Goal: Task Accomplishment & Management: Manage account settings

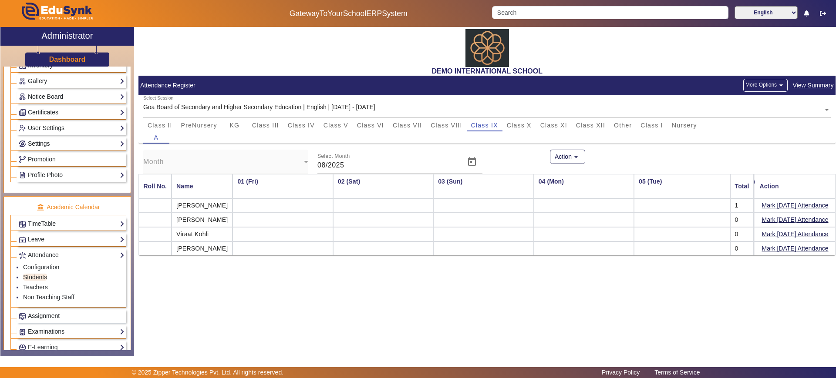
scroll to position [0, 928]
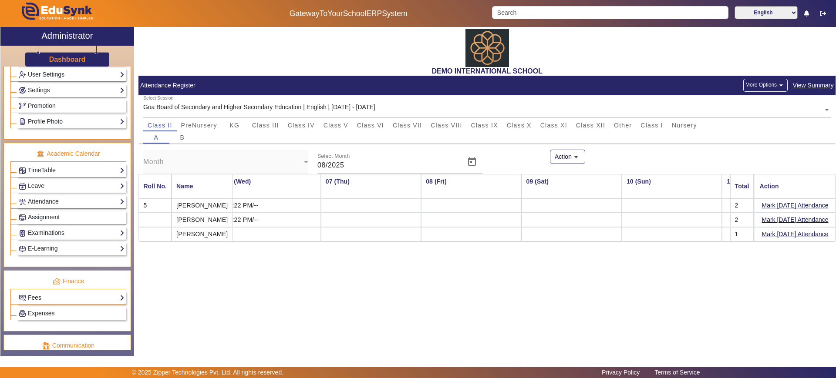
scroll to position [272, 0]
click at [64, 293] on link "Fees" at bounding box center [72, 297] width 106 height 10
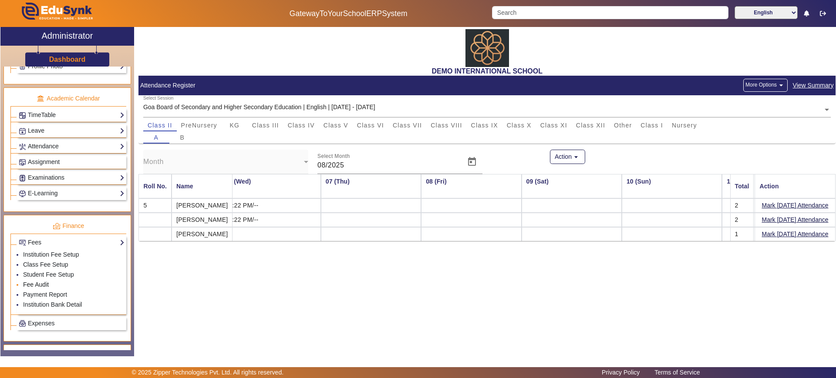
click at [47, 283] on link "Fee Audit" at bounding box center [36, 284] width 26 height 7
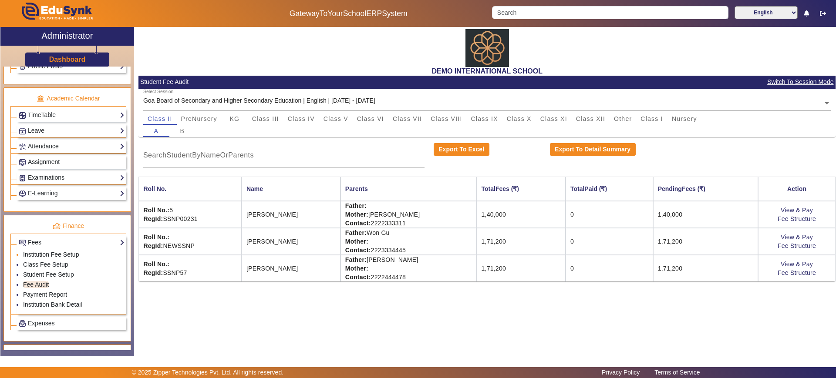
click at [60, 254] on link "Institution Fee Setup" at bounding box center [51, 254] width 56 height 7
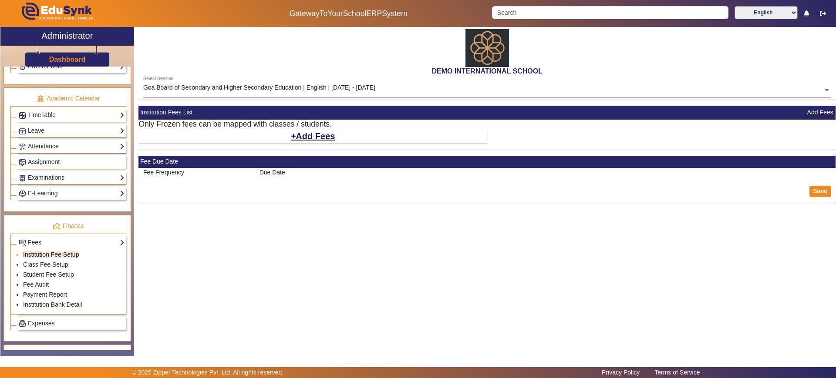
select select "5"
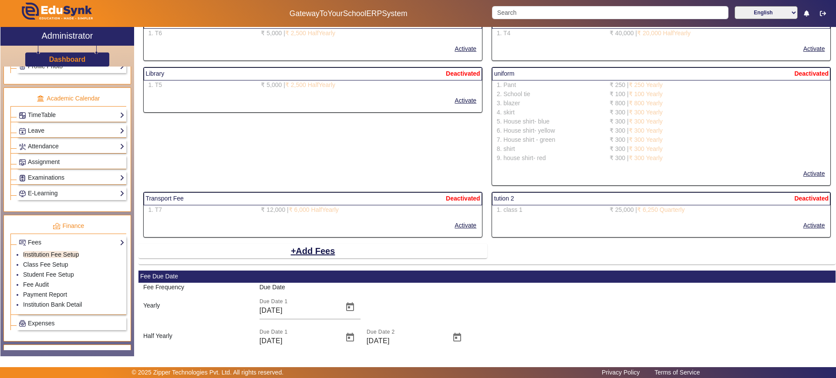
scroll to position [1534, 0]
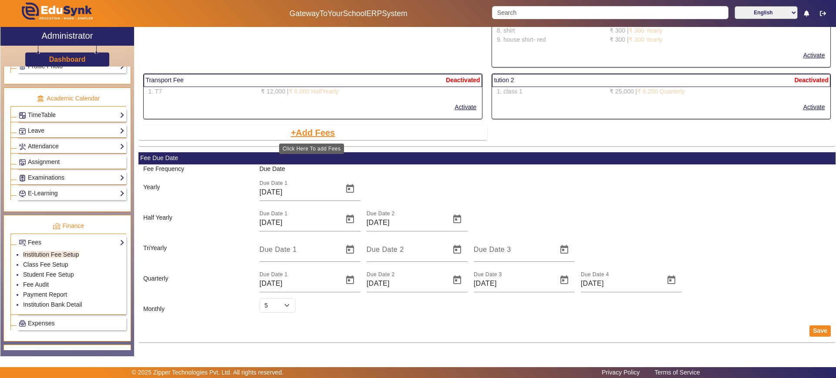
click at [300, 132] on button "Add Fees" at bounding box center [313, 132] width 46 height 15
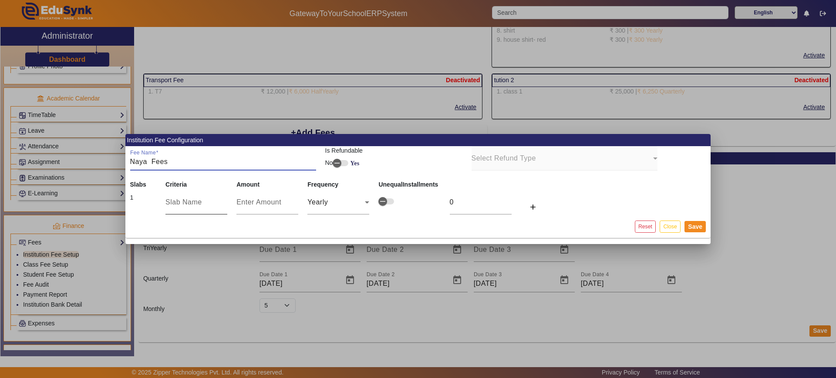
type input "Naya Fees"
click at [179, 209] on div at bounding box center [196, 202] width 62 height 24
type input "K"
type input "Fee 1"
type input "2"
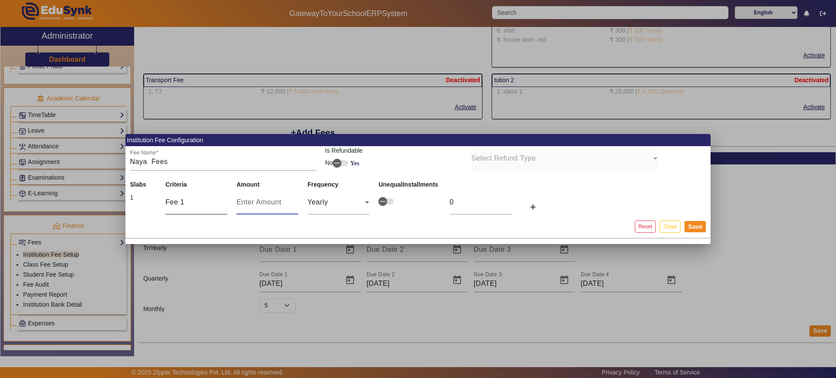
type input "2"
type input "20"
type input "200"
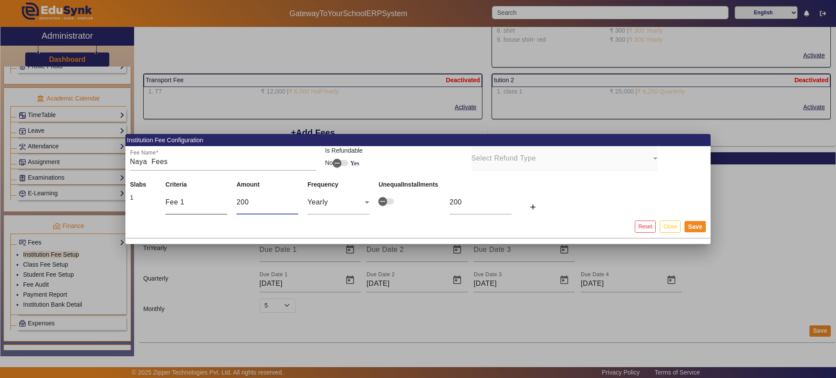
type input "2000"
type input "500"
click at [533, 206] on mat-icon "add" at bounding box center [533, 207] width 9 height 9
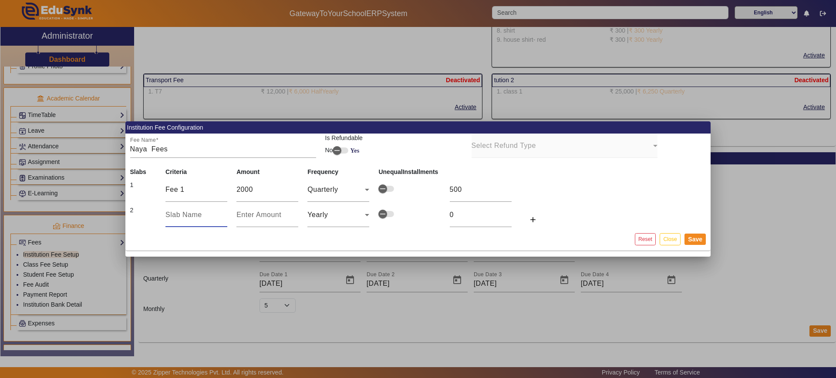
click at [215, 219] on input "text" at bounding box center [196, 215] width 62 height 10
type input "fee 2"
click at [245, 210] on input "number" at bounding box center [267, 215] width 62 height 10
type input "3"
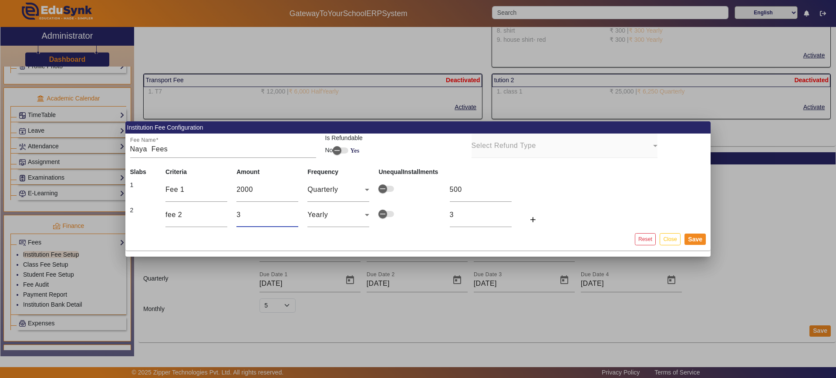
type input "30"
type input "300"
type input "3000"
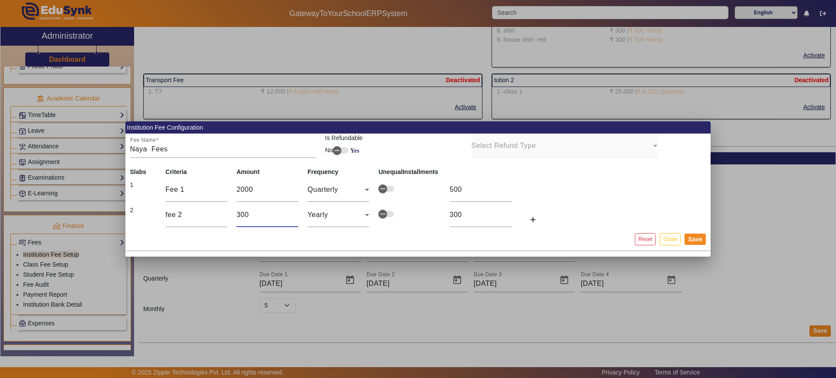
type input "3000"
type input "1000"
click at [690, 240] on button "Save" at bounding box center [695, 239] width 21 height 11
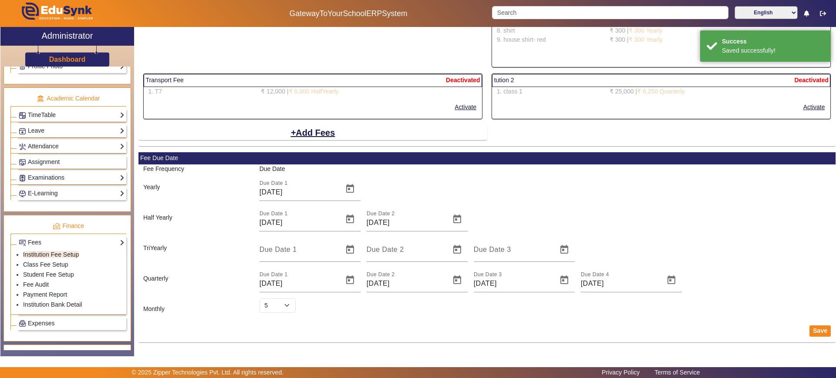
scroll to position [1525, 0]
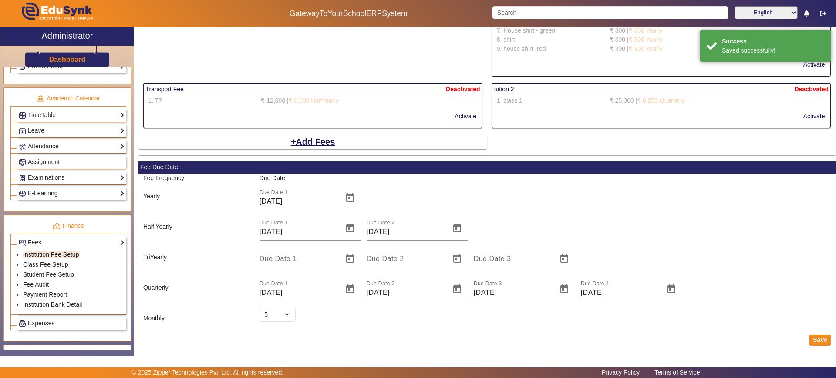
select select "5"
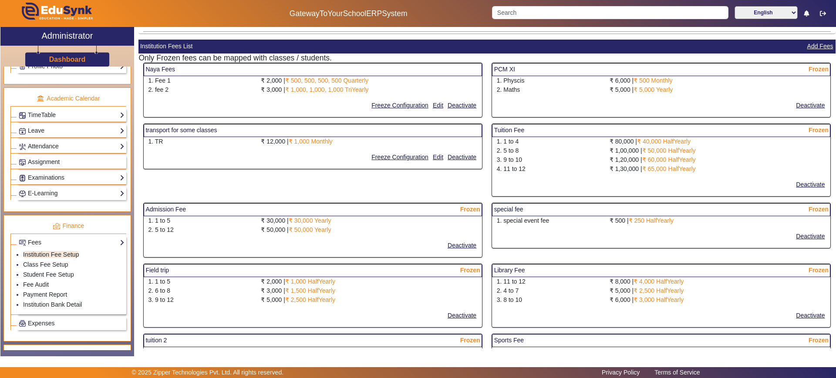
scroll to position [65, 0]
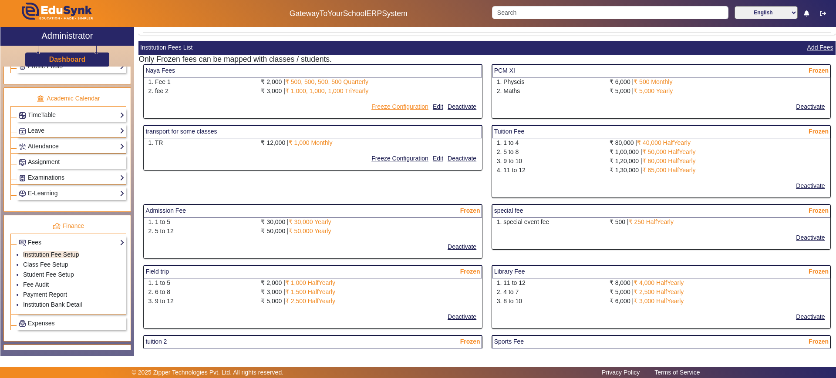
click at [401, 102] on button "Freeze Configuration" at bounding box center [400, 106] width 59 height 11
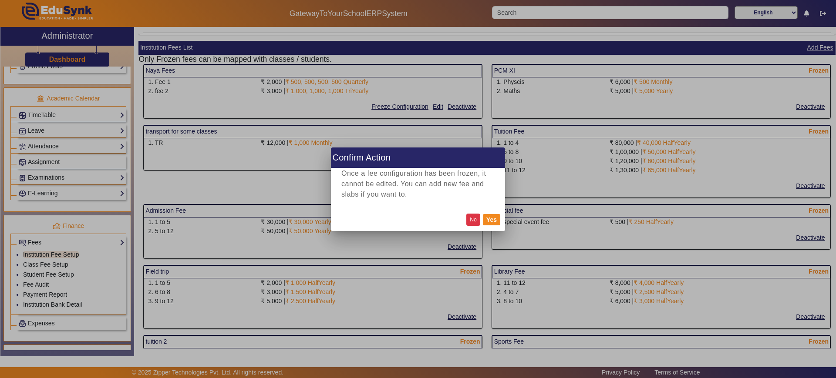
click at [472, 218] on button "No" at bounding box center [473, 220] width 14 height 12
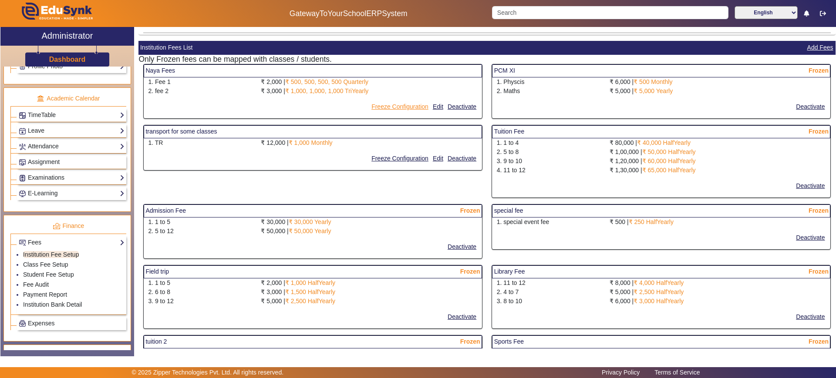
click at [397, 105] on button "Freeze Configuration" at bounding box center [400, 106] width 59 height 11
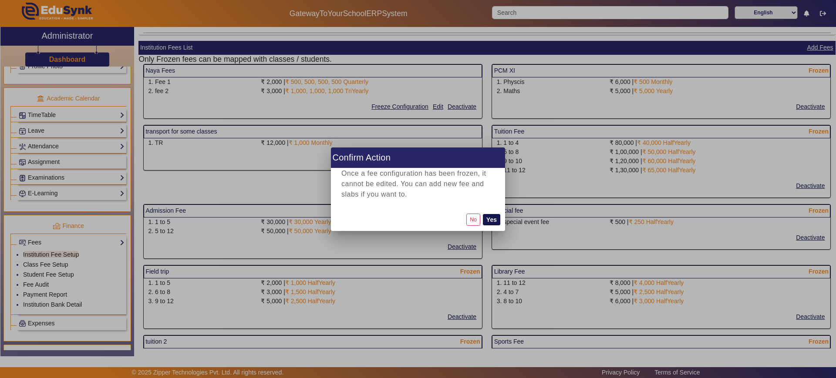
click at [492, 224] on button "Yes" at bounding box center [491, 219] width 17 height 11
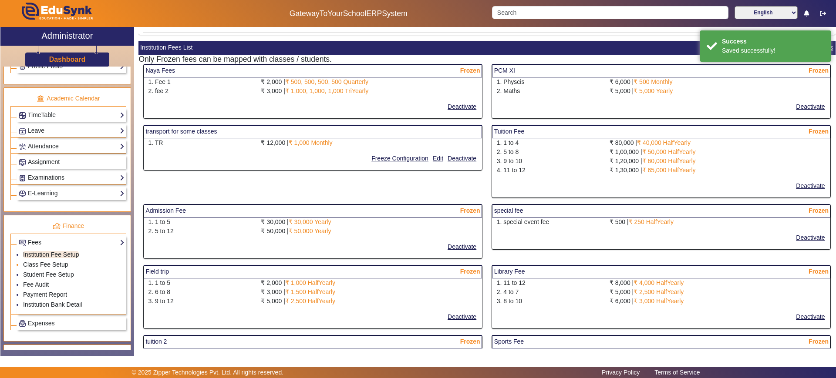
click at [62, 264] on link "Class Fee Setup" at bounding box center [45, 264] width 45 height 7
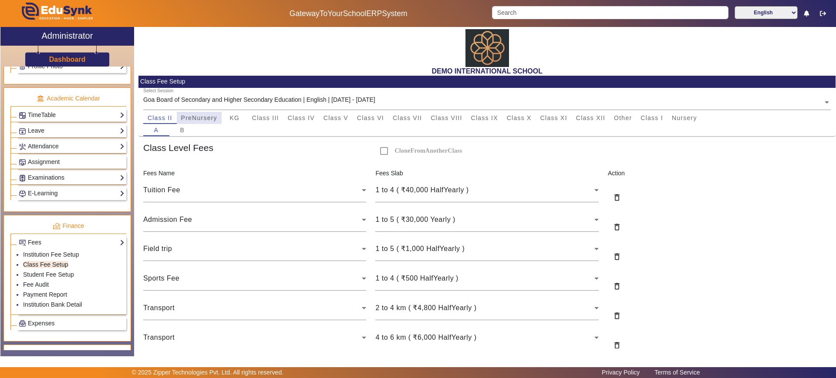
click at [194, 122] on span "PreNursery" at bounding box center [199, 118] width 36 height 12
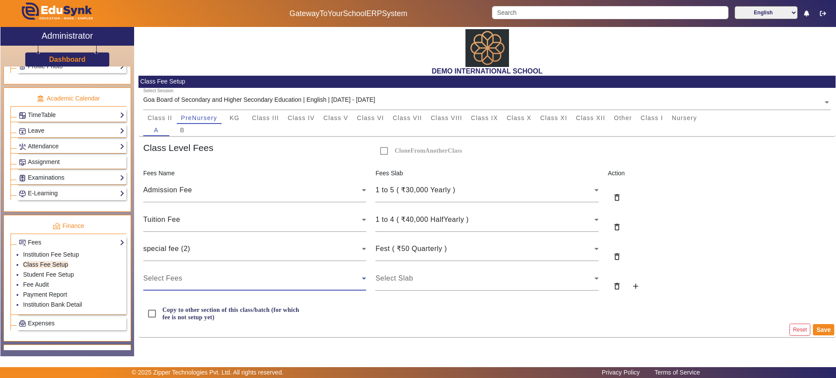
click at [224, 278] on div "Select Fees" at bounding box center [252, 278] width 219 height 10
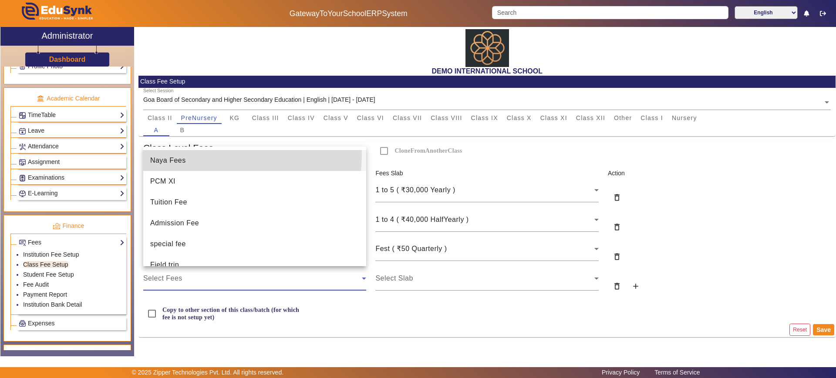
click at [189, 153] on mat-option "Naya Fees" at bounding box center [254, 160] width 223 height 21
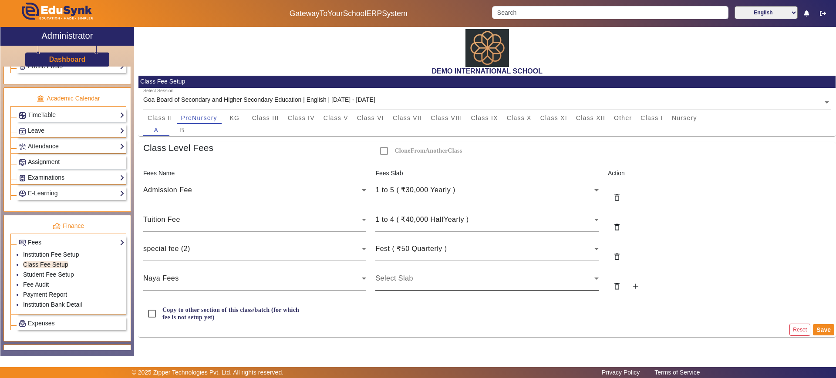
click at [410, 287] on div "Select Slab" at bounding box center [486, 279] width 223 height 24
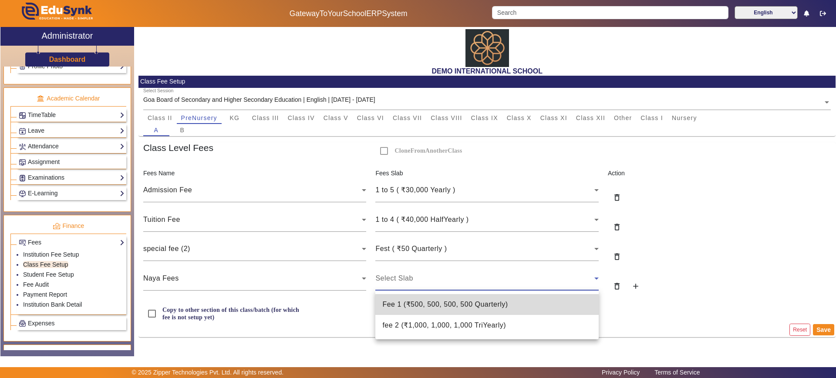
click at [413, 304] on span "Fee 1 ( ₹500, 500, 500, 500 Quarterly )" at bounding box center [444, 305] width 125 height 10
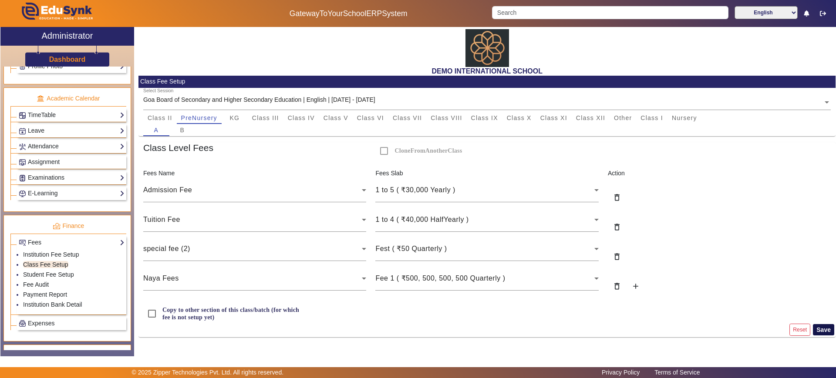
click at [832, 329] on button "Save" at bounding box center [823, 329] width 21 height 11
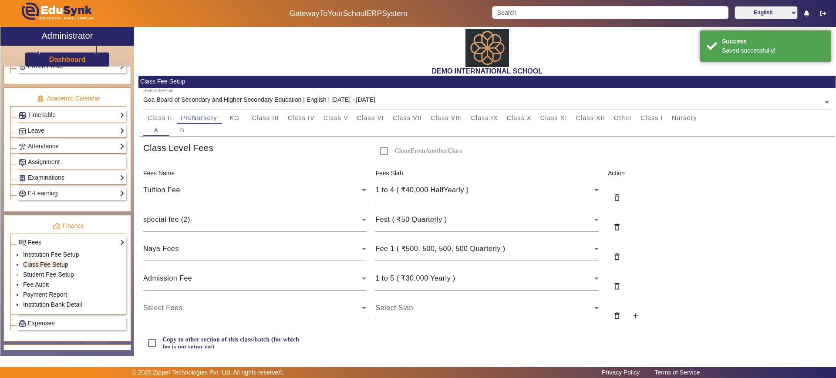
click at [42, 277] on link "Student Fee Setup" at bounding box center [48, 274] width 51 height 7
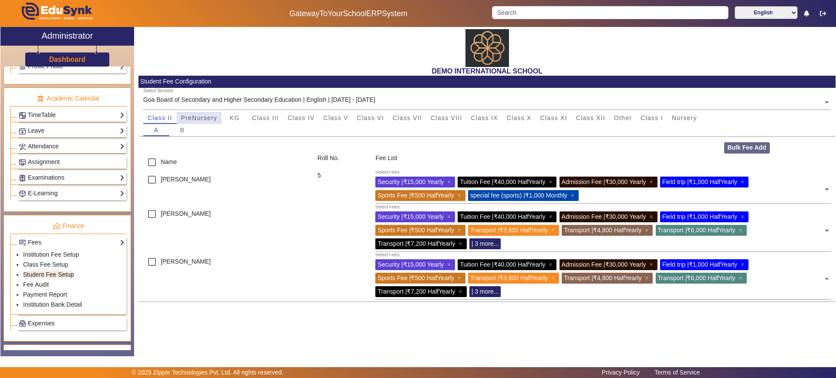
click at [199, 120] on span "PreNursery" at bounding box center [199, 118] width 36 height 6
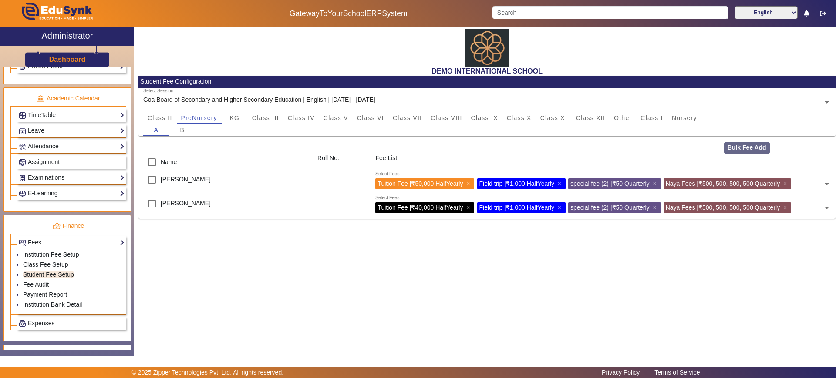
click at [427, 169] on div "Fee List" at bounding box center [603, 162] width 465 height 17
click at [151, 160] on input "checkbox" at bounding box center [151, 162] width 17 height 17
checkbox input "true"
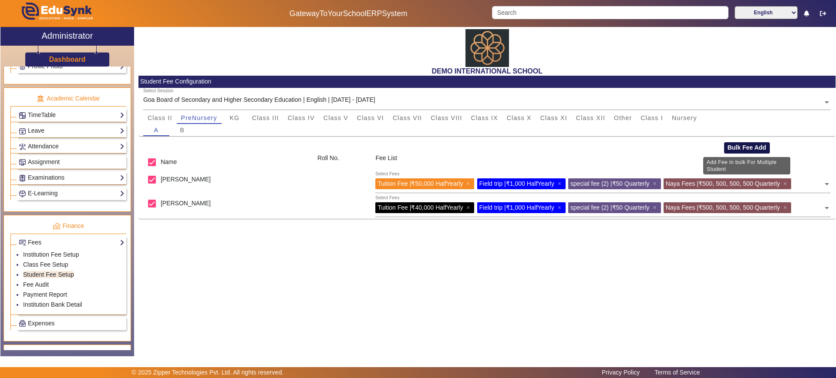
click at [737, 148] on button "Bulk Fee Add" at bounding box center [747, 147] width 46 height 11
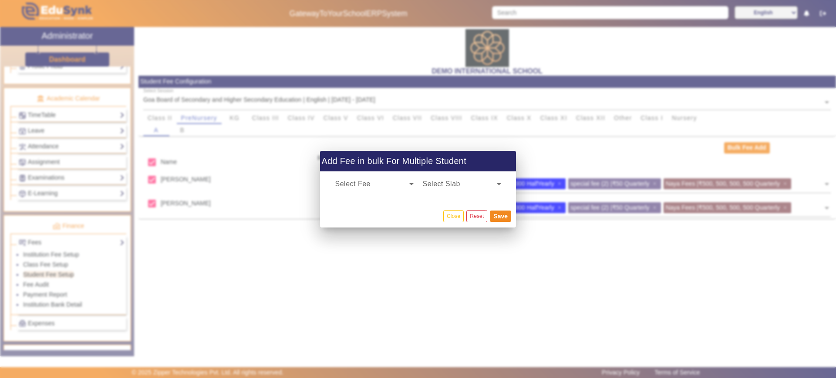
click at [357, 179] on div "Select Fee" at bounding box center [374, 184] width 78 height 24
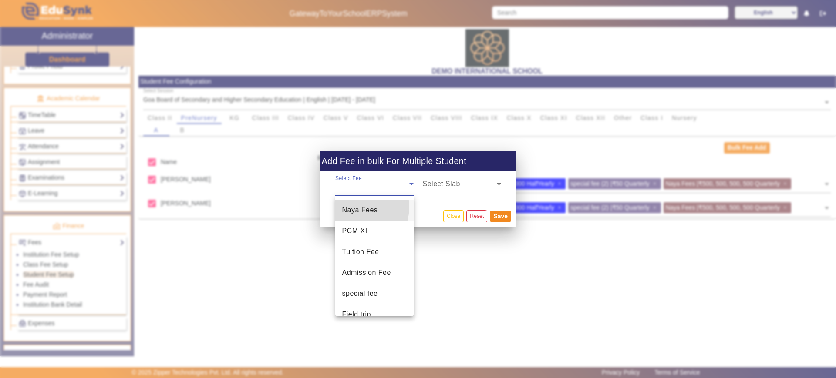
click at [354, 207] on span "Naya Fees" at bounding box center [360, 210] width 36 height 10
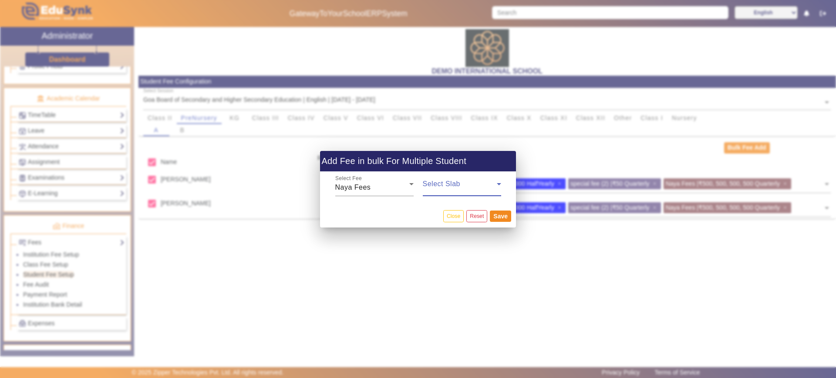
click at [450, 182] on span at bounding box center [460, 187] width 74 height 10
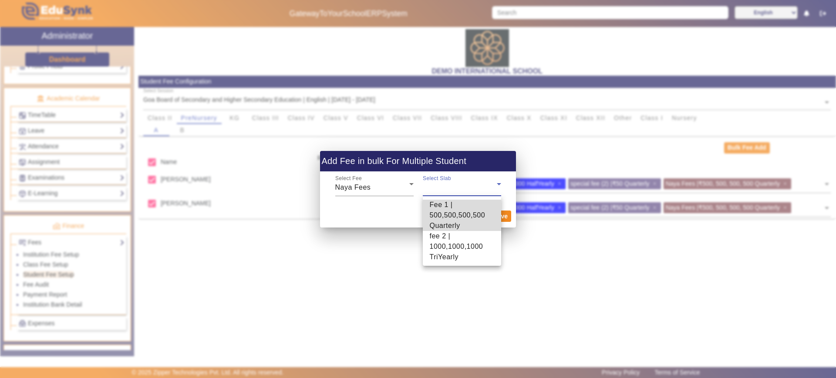
click at [451, 229] on span "Fee 1 | 500,500,500,500 Quarterly" at bounding box center [462, 215] width 64 height 31
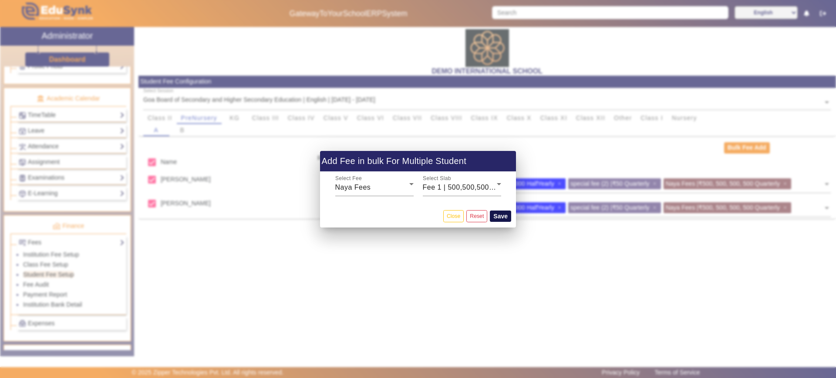
click at [499, 215] on button "Save" at bounding box center [500, 216] width 21 height 11
click at [503, 216] on button "Save" at bounding box center [500, 216] width 21 height 11
click at [469, 211] on button "Reset" at bounding box center [476, 216] width 21 height 12
click at [399, 189] on span at bounding box center [372, 187] width 74 height 10
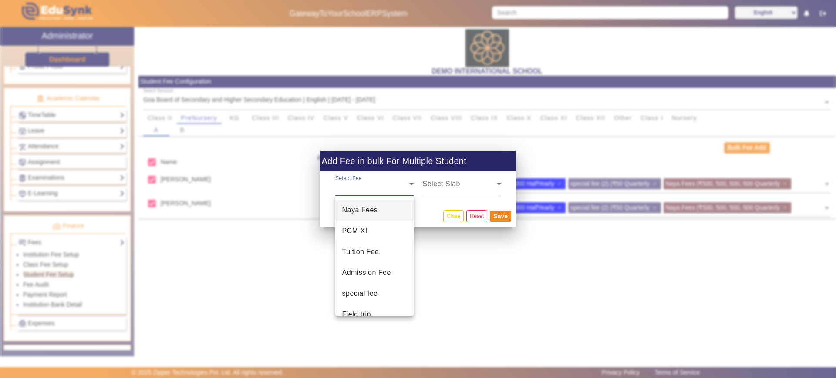
click at [395, 201] on mat-option "Naya Fees" at bounding box center [374, 210] width 78 height 21
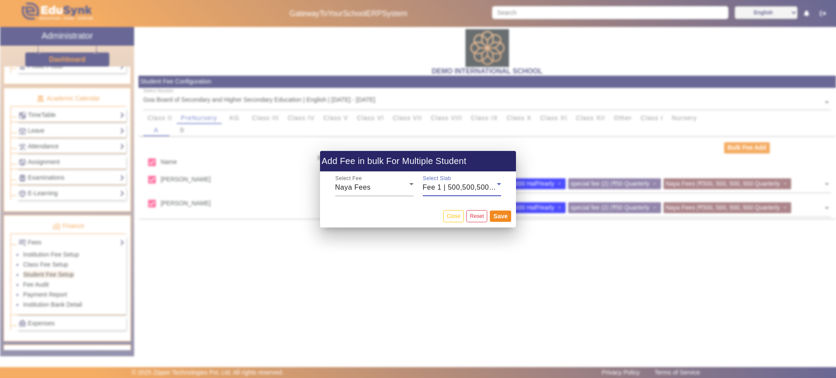
click at [449, 184] on span "Fee 1 | 500,500,500,500 Quarterly" at bounding box center [480, 187] width 114 height 7
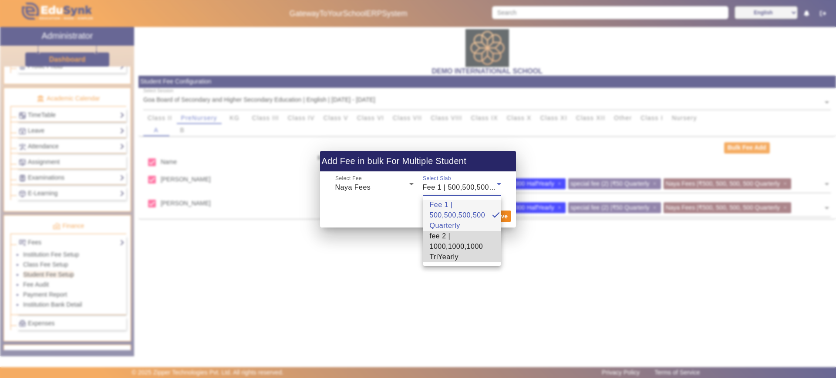
click at [456, 241] on span "fee 2 | 1000,1000,1000 TriYearly" at bounding box center [462, 246] width 64 height 31
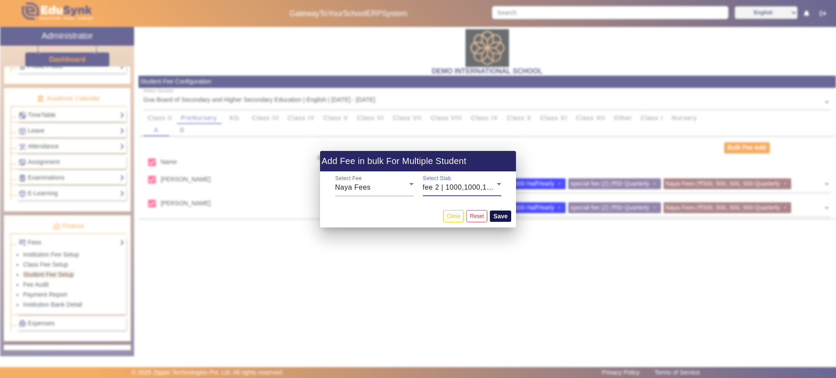
click at [504, 215] on button "Save" at bounding box center [500, 216] width 21 height 11
checkbox input "false"
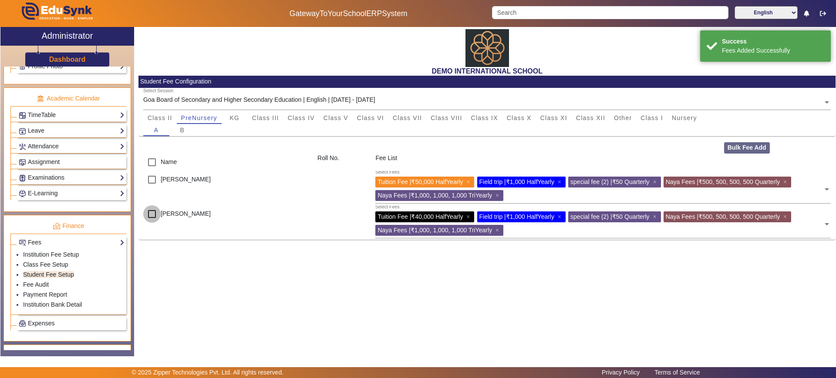
click at [155, 214] on input "checkbox" at bounding box center [151, 214] width 17 height 17
checkbox input "true"
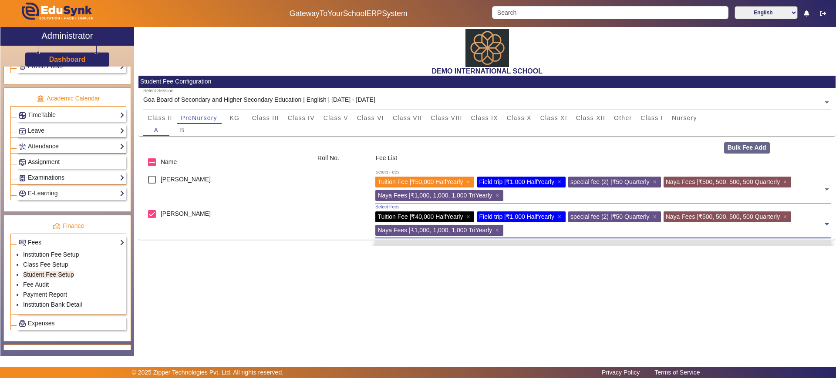
click at [528, 229] on input "text" at bounding box center [664, 229] width 317 height 8
click at [526, 229] on input "text" at bounding box center [664, 229] width 317 height 8
click at [729, 142] on div "Bulk Fee Add" at bounding box center [777, 147] width 116 height 11
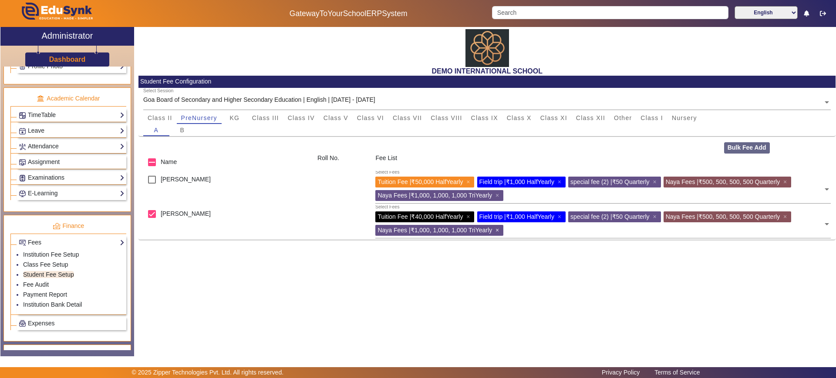
click at [501, 230] on span "×" at bounding box center [499, 230] width 6 height 7
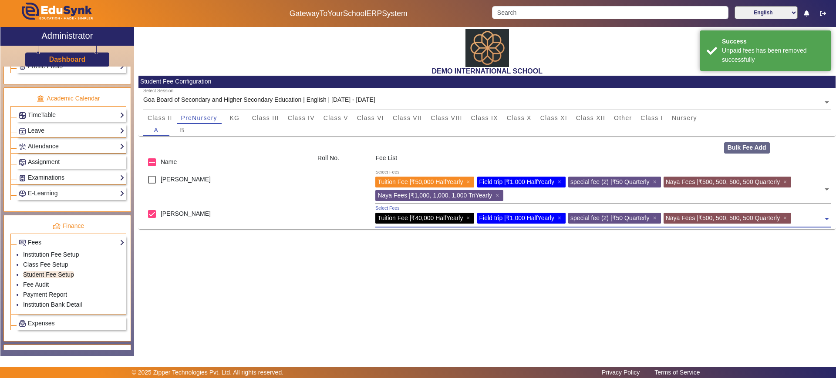
click at [386, 207] on div "Select Fees" at bounding box center [387, 208] width 24 height 7
click at [388, 209] on div "Select Fees" at bounding box center [387, 208] width 24 height 7
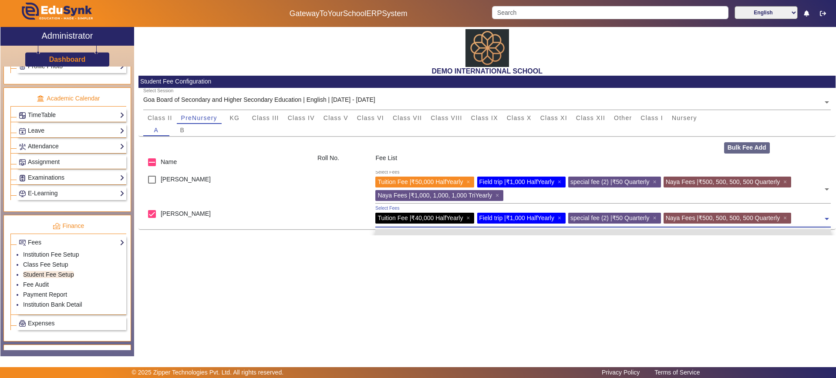
click at [284, 201] on div "Daksh Rudransh" at bounding box center [225, 188] width 174 height 34
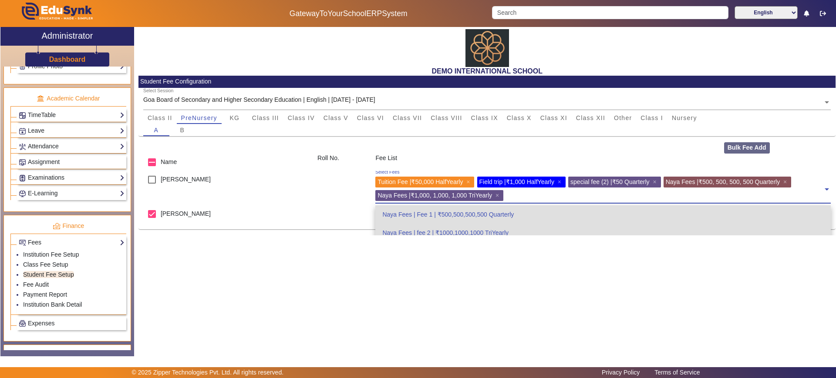
click at [386, 172] on div "Select Fees" at bounding box center [387, 172] width 24 height 7
click at [334, 192] on div at bounding box center [342, 188] width 58 height 34
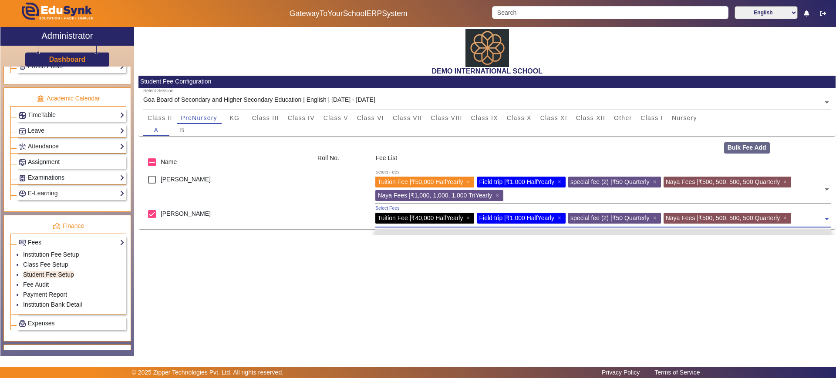
click at [396, 208] on div "Select Fees" at bounding box center [387, 208] width 24 height 7
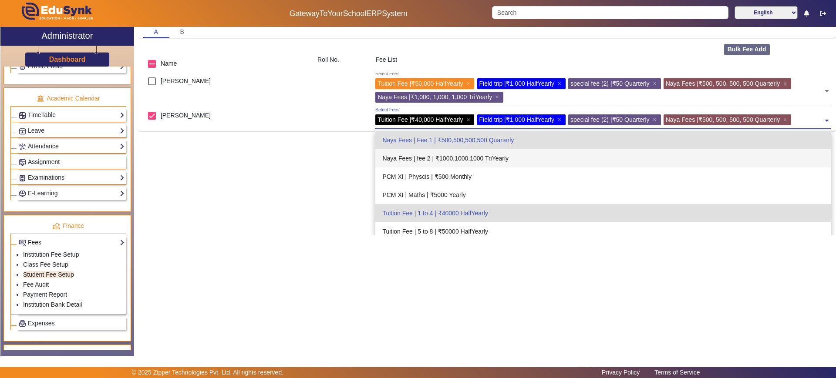
click at [454, 159] on div "Naya Fees | fee 2 | ₹1000,1000,1000 TriYearly" at bounding box center [603, 158] width 456 height 18
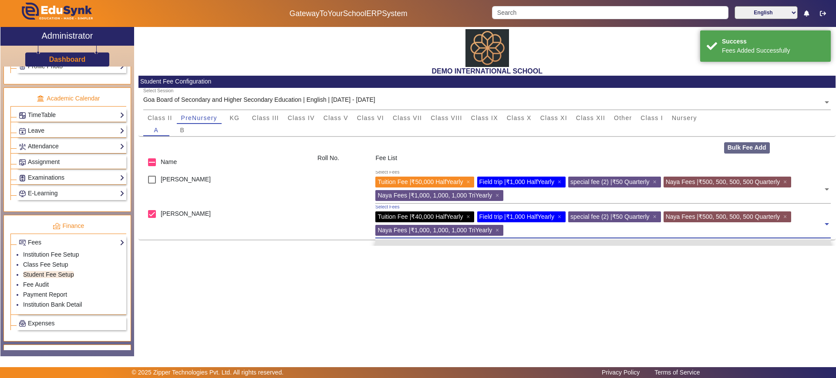
click at [514, 228] on input "text" at bounding box center [664, 229] width 317 height 8
click at [393, 209] on div "Select Fees" at bounding box center [387, 207] width 24 height 7
click at [393, 207] on div "Select Fees" at bounding box center [387, 207] width 24 height 7
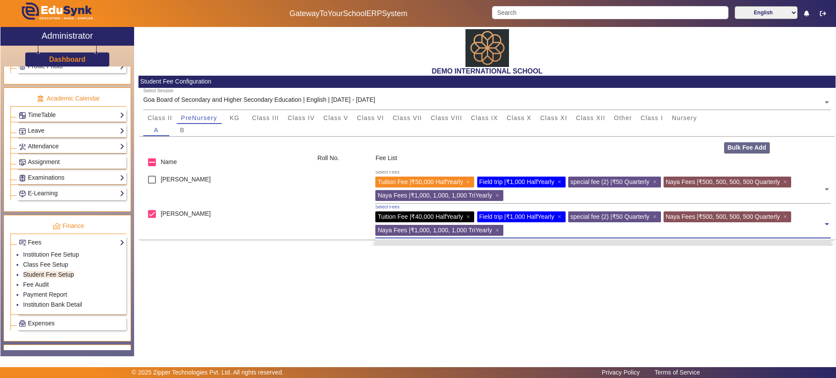
click at [394, 206] on div "Select Fees" at bounding box center [387, 207] width 24 height 7
click at [386, 206] on div "Select Fees" at bounding box center [387, 207] width 24 height 7
click at [380, 206] on div "Select Fees" at bounding box center [387, 207] width 24 height 7
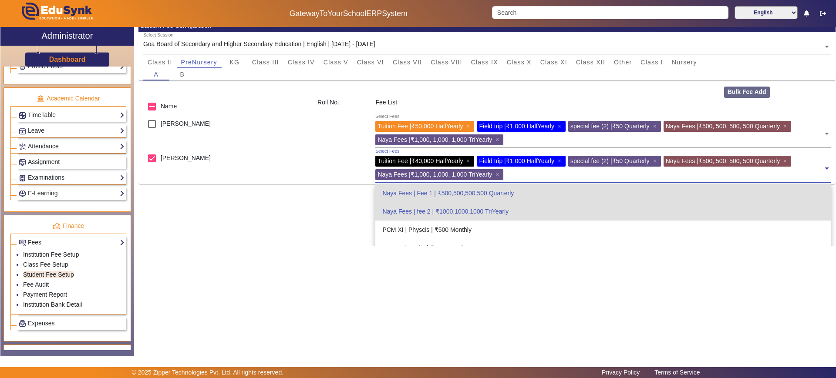
scroll to position [98, 0]
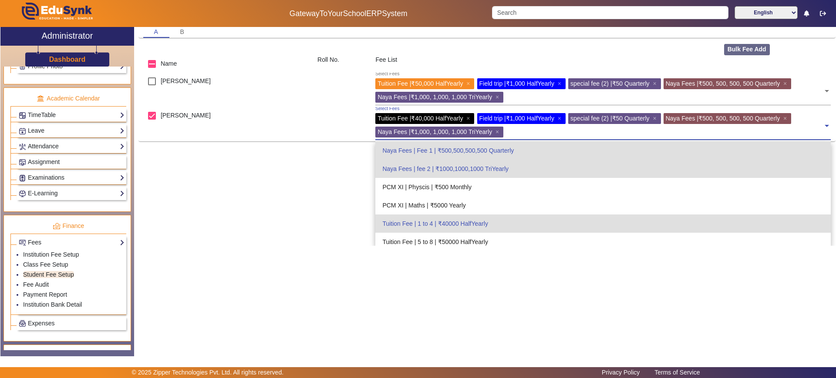
click at [436, 155] on div "Naya Fees | Fee 1 | ₹500,500,500,500 Quarterly" at bounding box center [603, 151] width 456 height 18
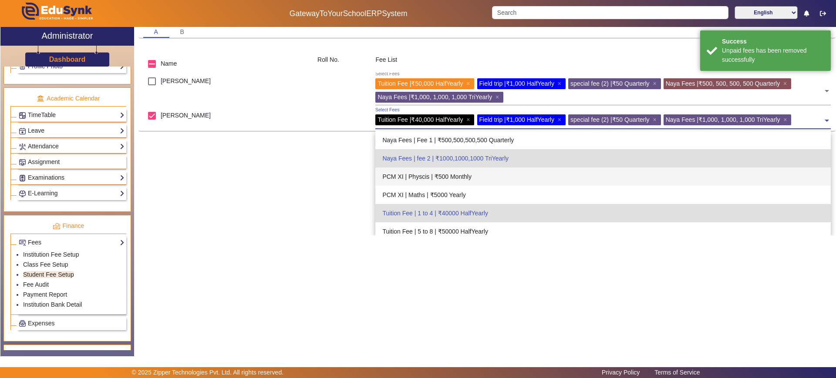
click at [309, 100] on div "Daksh Rudransh" at bounding box center [225, 90] width 174 height 34
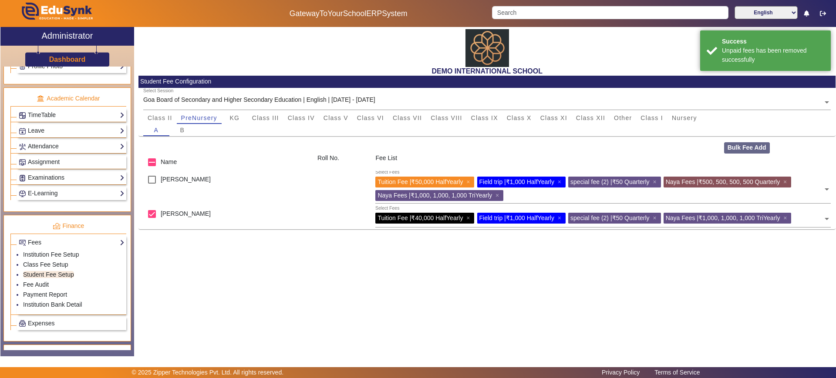
scroll to position [0, 0]
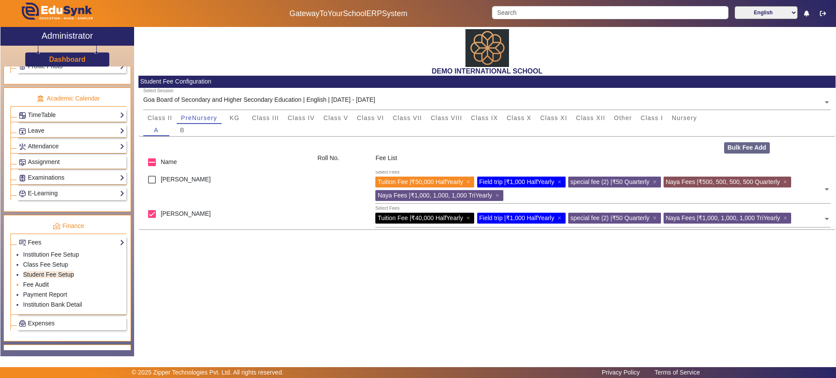
click at [46, 282] on link "Fee Audit" at bounding box center [36, 284] width 26 height 7
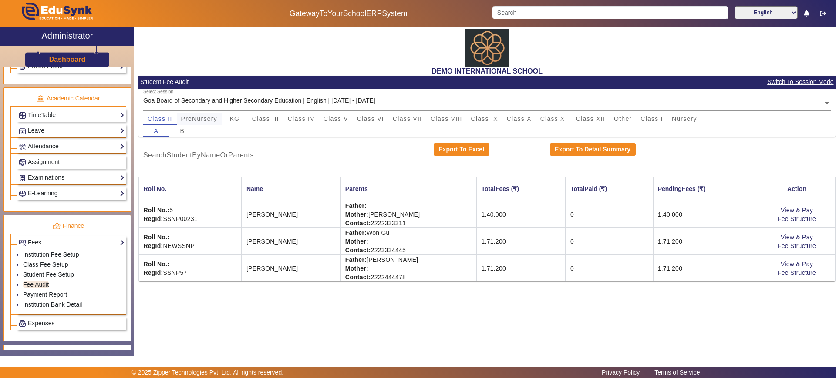
click at [216, 120] on span "PreNursery" at bounding box center [199, 119] width 36 height 6
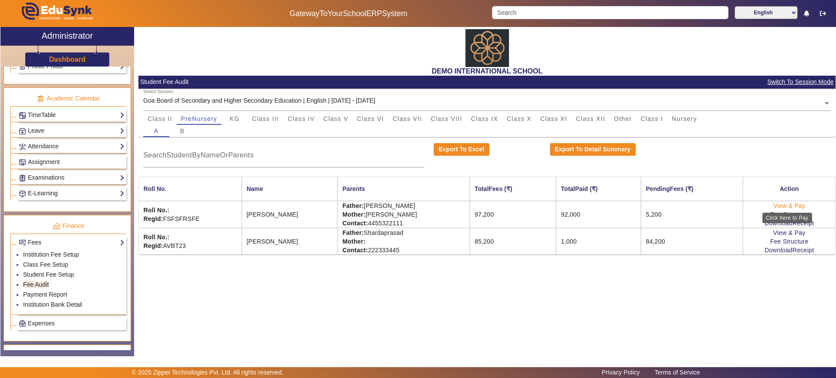
click at [792, 205] on link "View & Pay" at bounding box center [789, 205] width 32 height 7
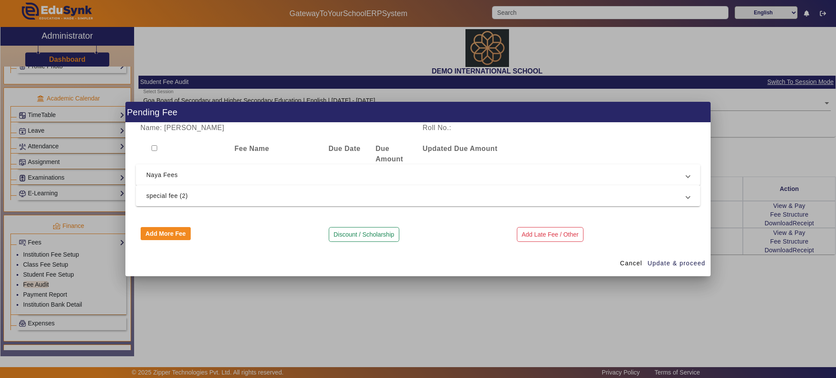
click at [301, 183] on mat-expansion-panel-header "Naya Fees" at bounding box center [418, 175] width 564 height 21
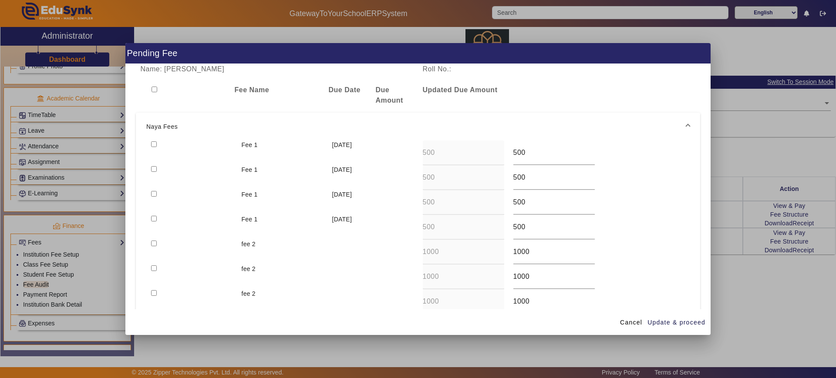
click at [153, 146] on input "checkbox" at bounding box center [154, 145] width 6 height 6
checkbox input "true"
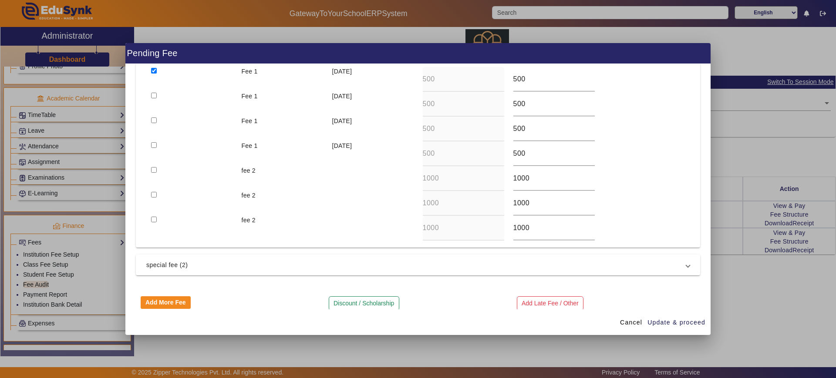
scroll to position [84, 0]
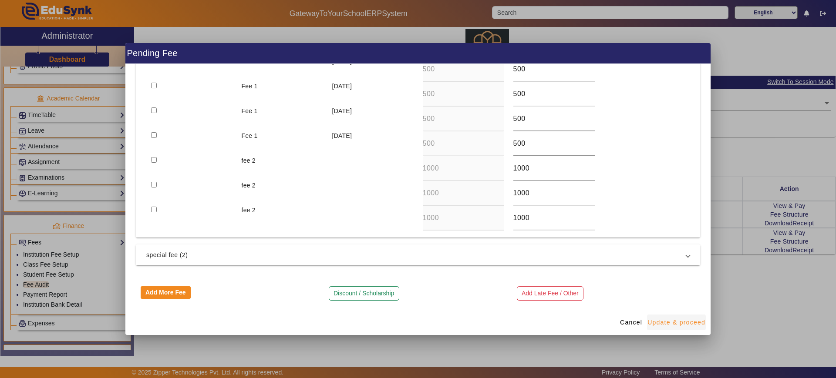
click at [673, 320] on span "Update & proceed" at bounding box center [677, 322] width 58 height 9
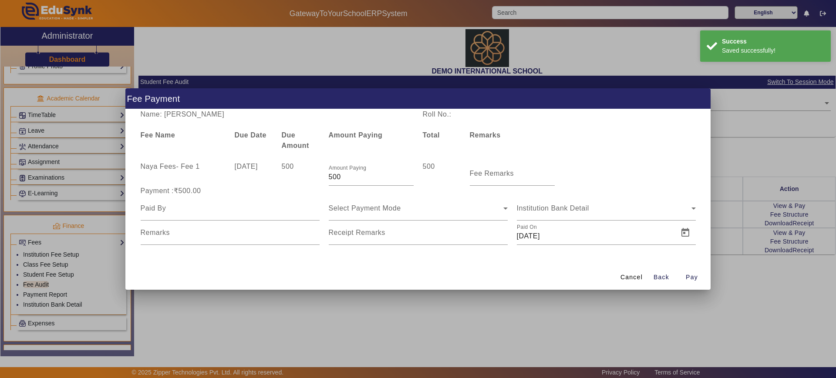
scroll to position [0, 0]
click at [366, 179] on input "500" at bounding box center [371, 177] width 85 height 10
drag, startPoint x: 366, startPoint y: 179, endPoint x: 317, endPoint y: 178, distance: 48.3
click at [317, 178] on div "Naya Fees - Fee 1 11 Apr 2024 500 Amount Paying 500 500 Fee Remarks" at bounding box center [418, 174] width 564 height 24
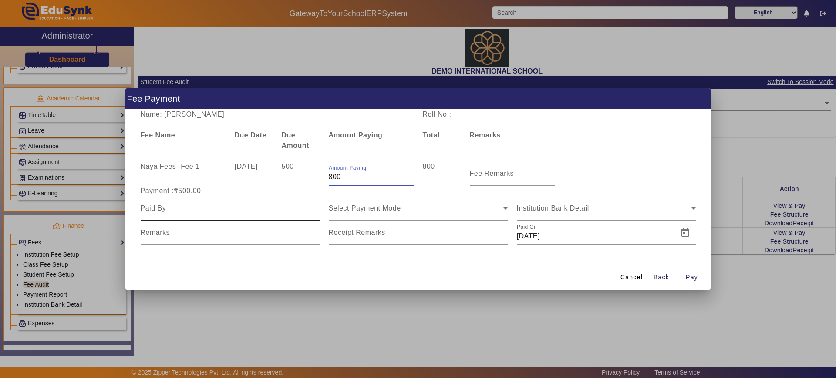
type input "800"
click at [206, 213] on input at bounding box center [230, 208] width 179 height 10
type input "father"
click at [376, 210] on span "Select Payment Mode" at bounding box center [365, 208] width 72 height 7
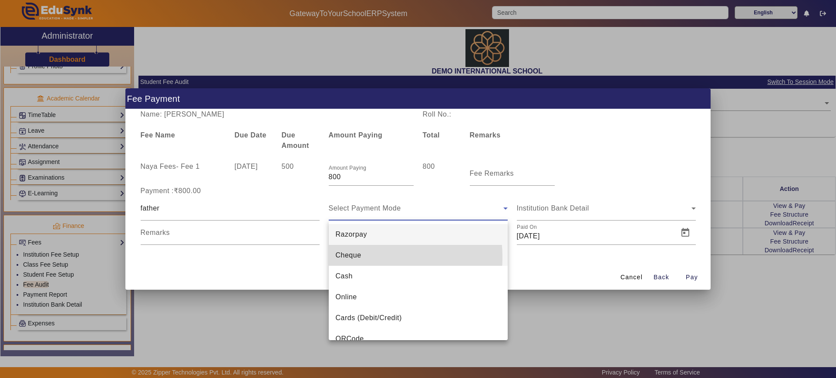
click at [364, 257] on mat-option "Cheque" at bounding box center [418, 255] width 179 height 21
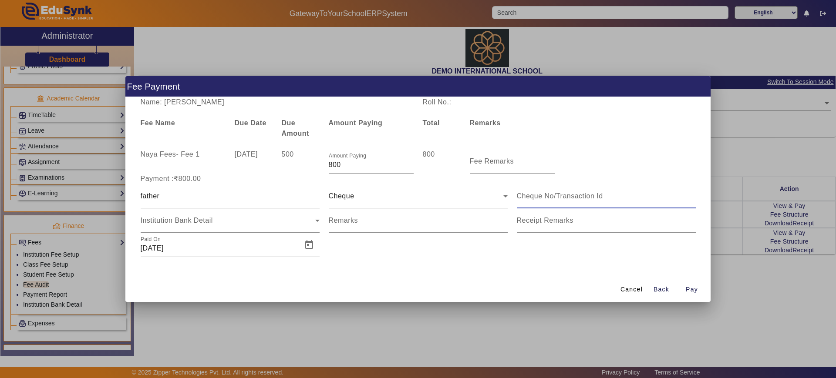
click at [562, 197] on input at bounding box center [606, 196] width 179 height 10
type input "78"
click at [425, 228] on input "Remarks" at bounding box center [418, 224] width 179 height 10
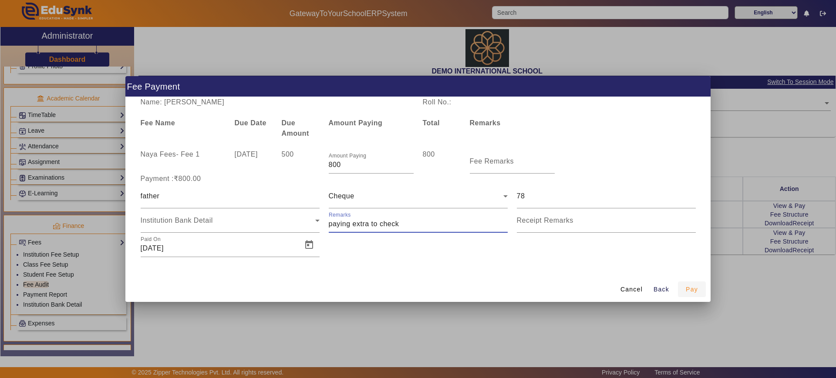
type input "paying extra to check"
click at [702, 288] on span "button" at bounding box center [692, 289] width 28 height 21
click at [688, 289] on span "Pay" at bounding box center [692, 289] width 12 height 9
click at [637, 289] on span "Cancel" at bounding box center [632, 289] width 22 height 9
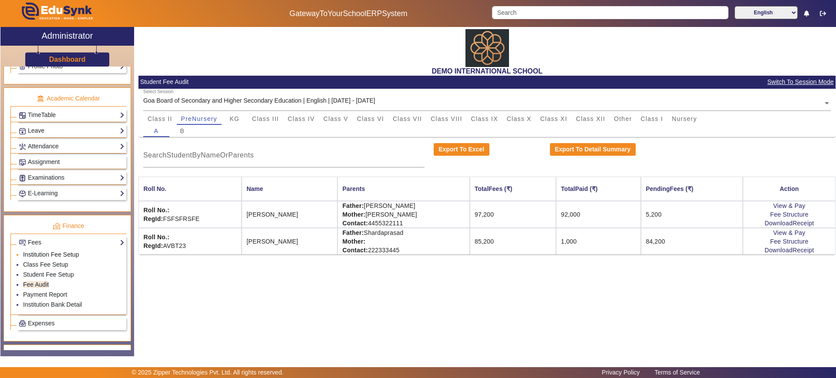
click at [45, 254] on link "Institution Fee Setup" at bounding box center [51, 254] width 56 height 7
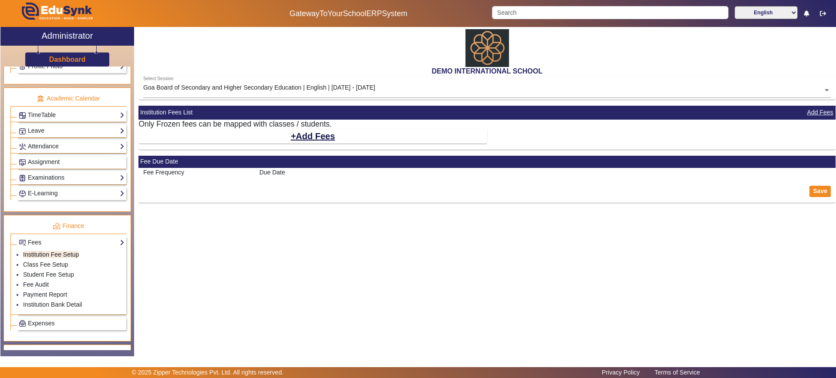
select select "5"
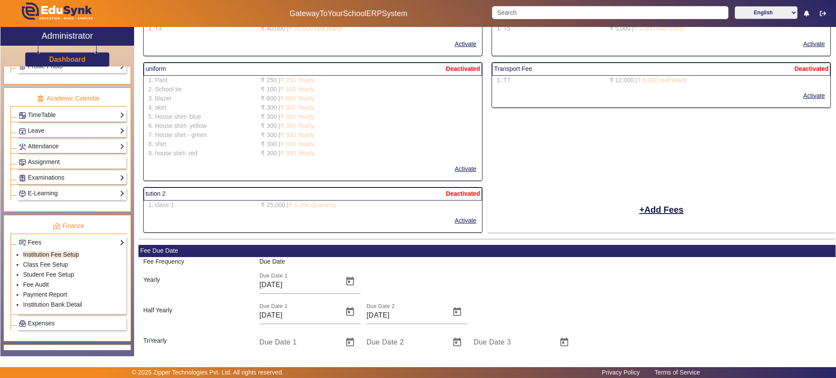
scroll to position [1556, 0]
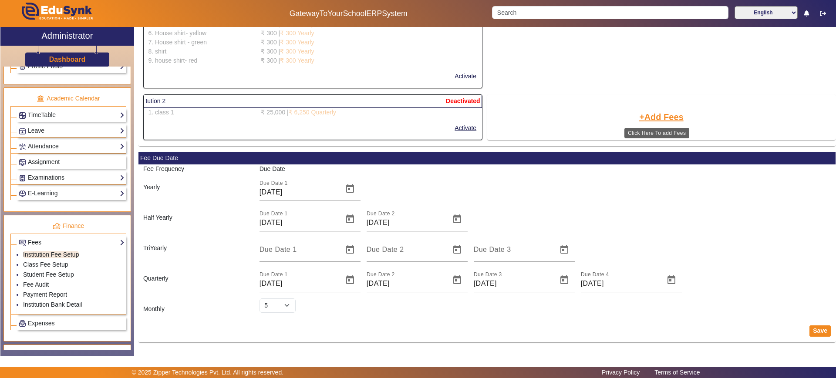
click at [646, 115] on button "Add Fees" at bounding box center [661, 117] width 46 height 15
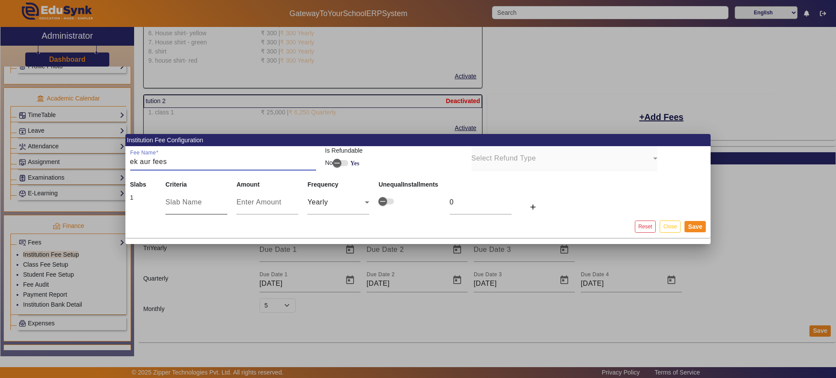
type input "ek aur fees"
click at [196, 203] on input "text" at bounding box center [196, 202] width 62 height 10
type input "fee 3"
type input "4"
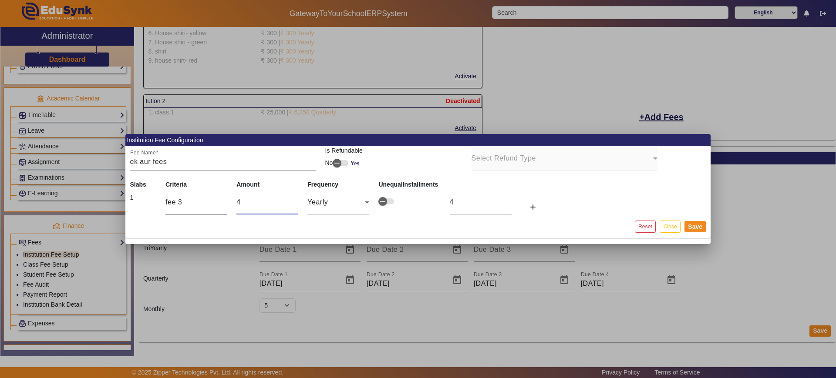
type input "40"
type input "400"
type input "4000"
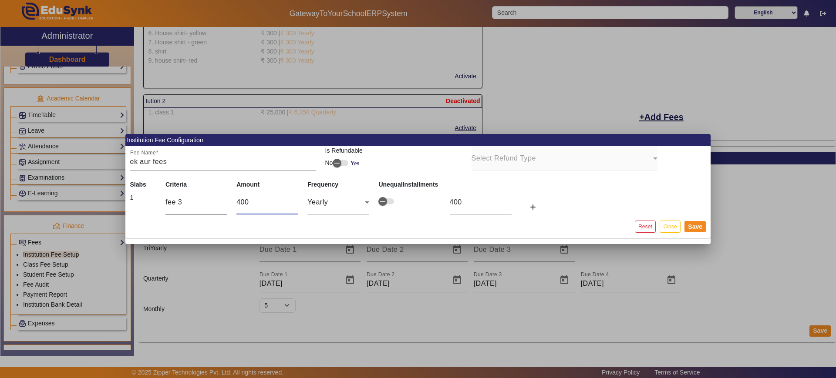
type input "4000"
click at [391, 201] on span "button" at bounding box center [382, 201] width 17 height 17
click at [535, 207] on mat-icon "add" at bounding box center [533, 207] width 9 height 9
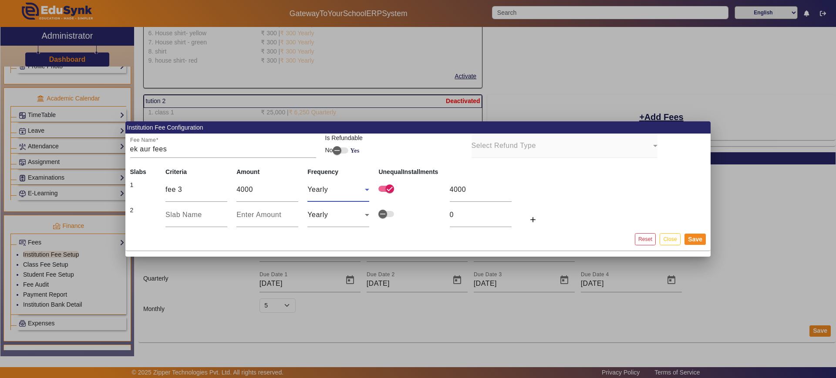
click at [343, 192] on div "Yearly" at bounding box center [335, 190] width 57 height 10
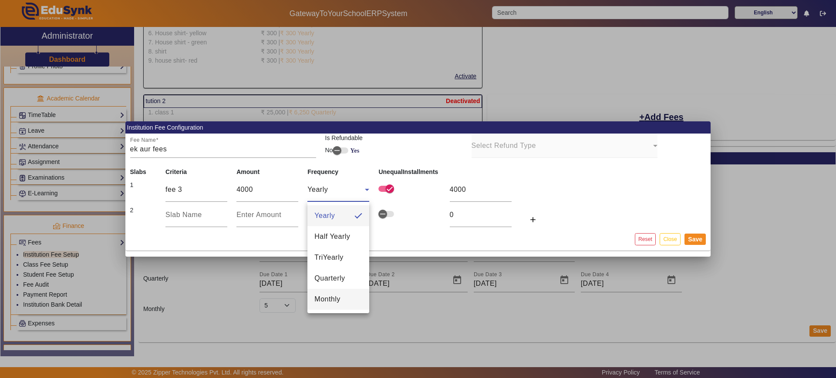
click at [338, 296] on span "Monthly" at bounding box center [327, 299] width 26 height 10
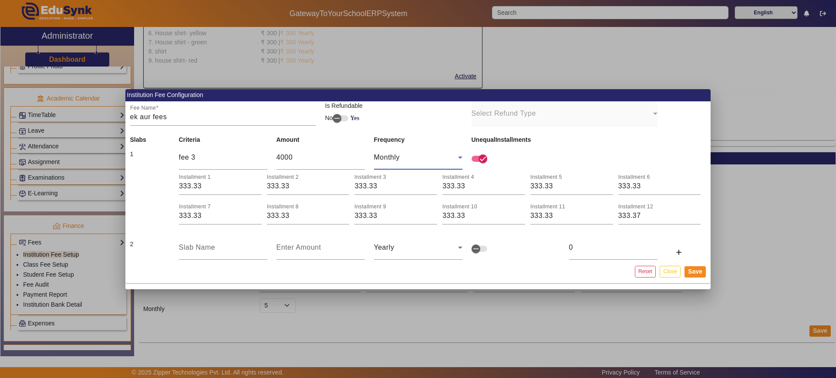
click at [415, 157] on div "Monthly" at bounding box center [416, 157] width 84 height 10
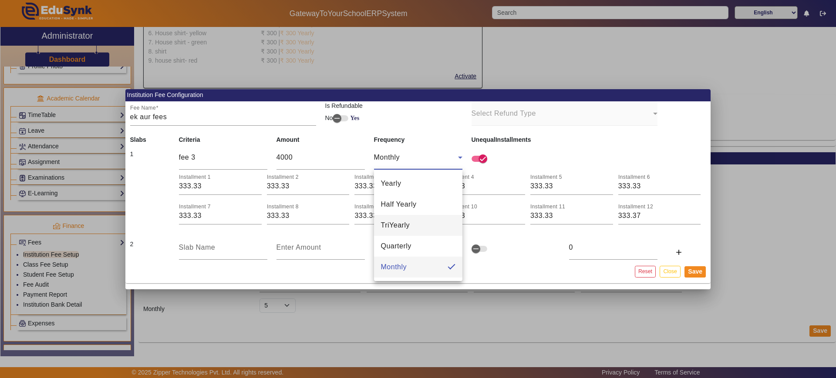
click at [404, 223] on span "TriYearly" at bounding box center [395, 225] width 29 height 10
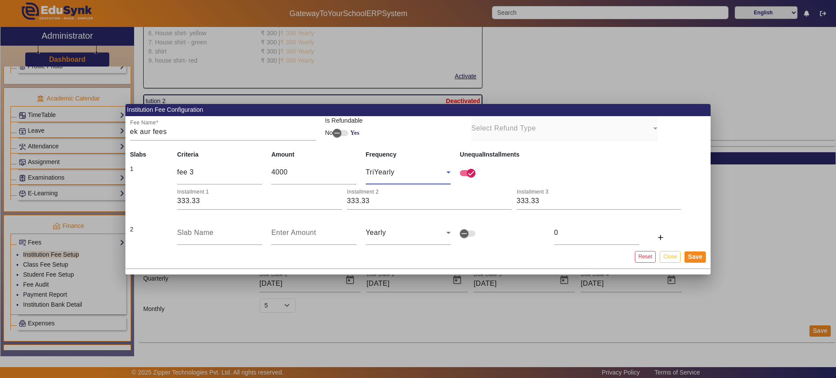
type input "1333.33"
type input "1333.34"
drag, startPoint x: 212, startPoint y: 203, endPoint x: 156, endPoint y: 196, distance: 56.2
click at [156, 196] on td "Installment 1 1333.33 Installment 2 1333.33 Installment 3 1333.34" at bounding box center [408, 197] width 566 height 25
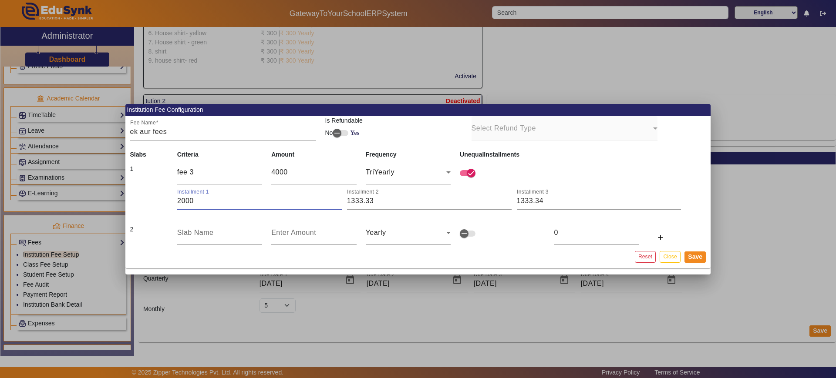
type input "2000"
type input "1000"
click at [201, 232] on input "text" at bounding box center [219, 233] width 85 height 10
type input "fee 4"
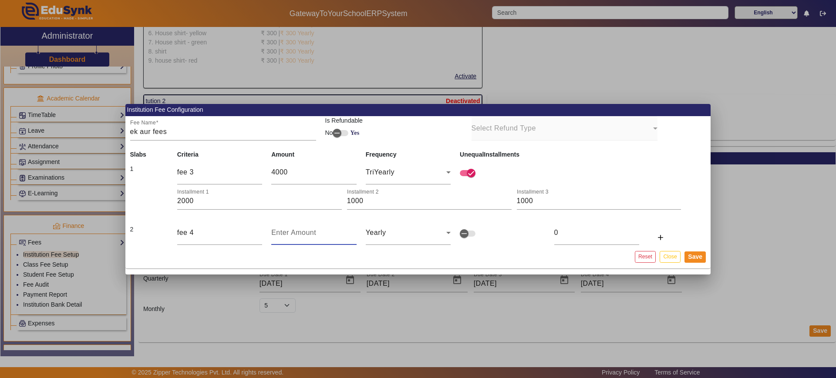
click at [292, 234] on input "number" at bounding box center [313, 233] width 85 height 10
type input "1"
type input "12"
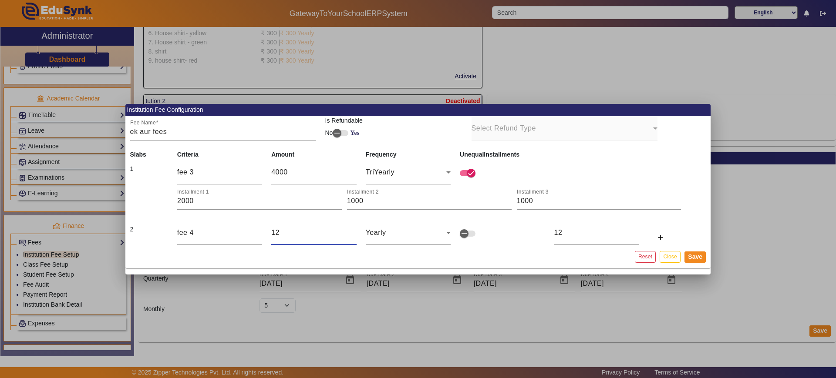
type input "120"
type input "1200"
type input "12000"
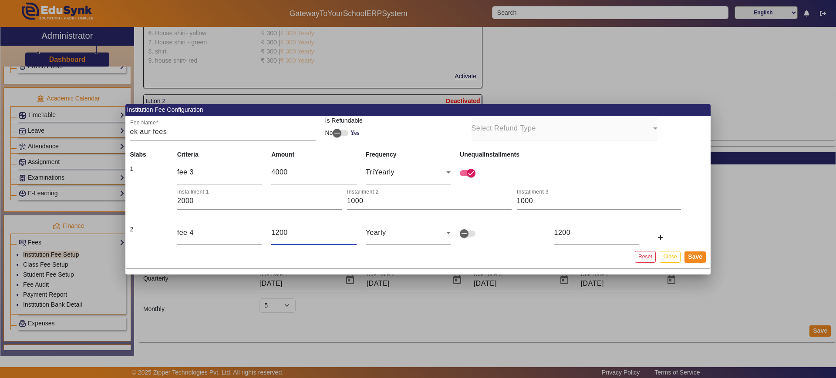
type input "12000"
click at [472, 231] on span "button" at bounding box center [464, 233] width 17 height 17
click at [391, 233] on div "Yearly" at bounding box center [406, 233] width 81 height 10
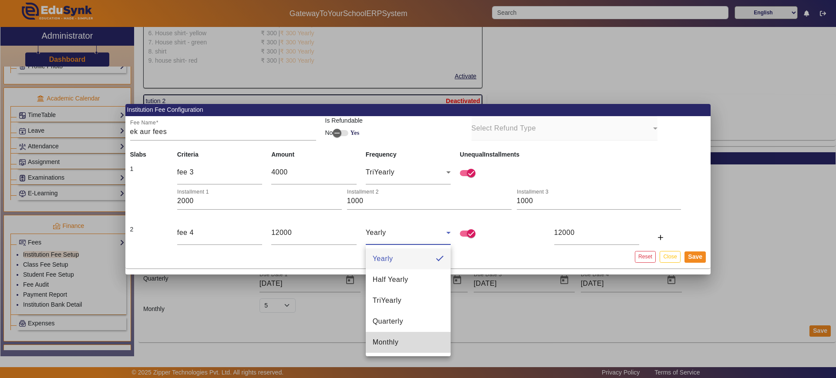
click at [397, 343] on span "Monthly" at bounding box center [386, 342] width 26 height 10
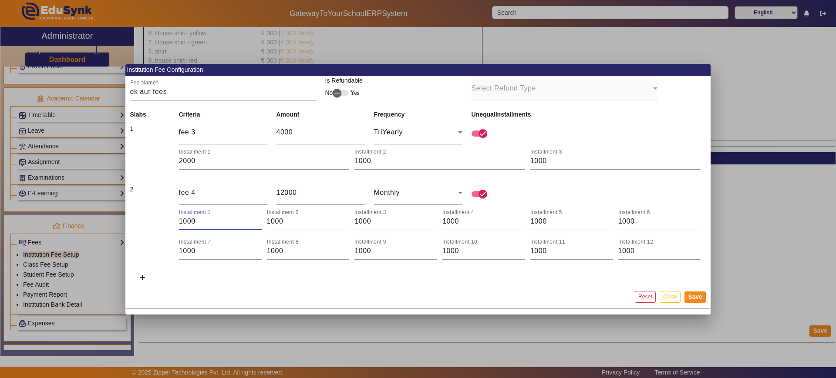
drag, startPoint x: 200, startPoint y: 223, endPoint x: 162, endPoint y: 220, distance: 37.6
click at [162, 220] on td "Installment 1 1000 Installment 2 1000 Installment 3 1000 Installment 4 1000 Ins…" at bounding box center [417, 233] width 585 height 55
type input "800"
type input "700"
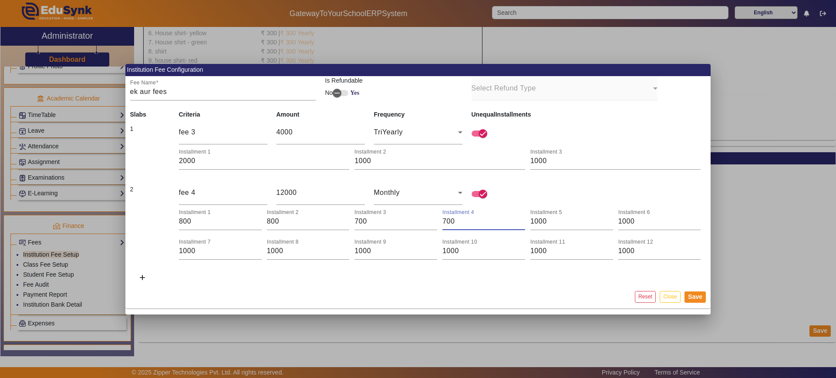
type input "700"
type input "1100"
type input "200"
type input "2000"
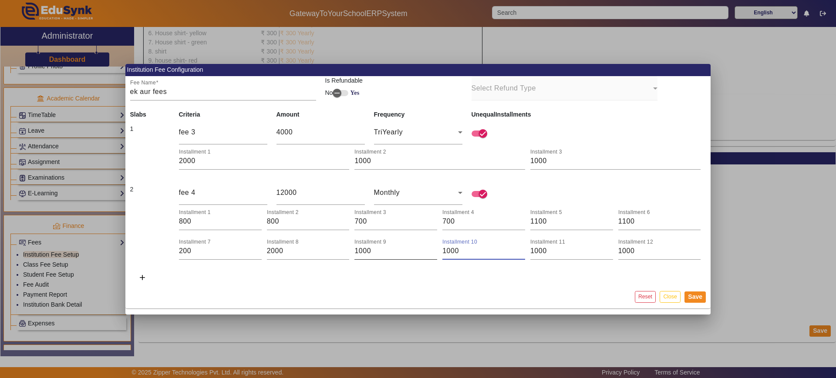
drag, startPoint x: 475, startPoint y: 249, endPoint x: 433, endPoint y: 251, distance: 42.3
click at [433, 251] on div "Installment 1 800 Installment 2 800 Installment 3 700 Installment 4 700 Install…" at bounding box center [442, 233] width 527 height 54
type input "600"
type input "1000"
type input "2000"
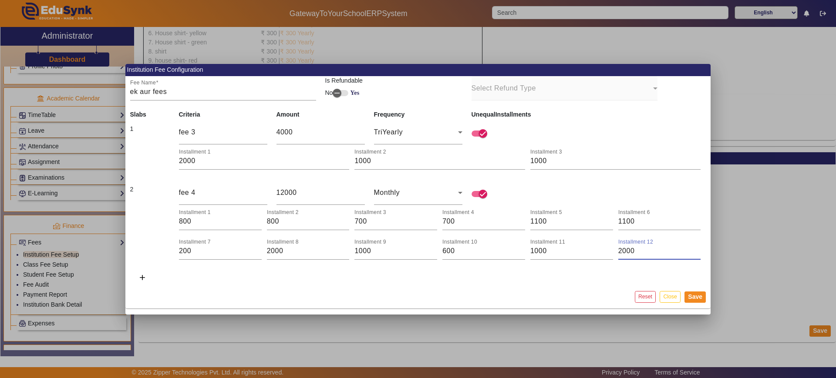
click at [533, 287] on mat-card-actions "Reset Close Save" at bounding box center [417, 297] width 585 height 23
click at [143, 277] on mat-icon "add" at bounding box center [142, 277] width 9 height 9
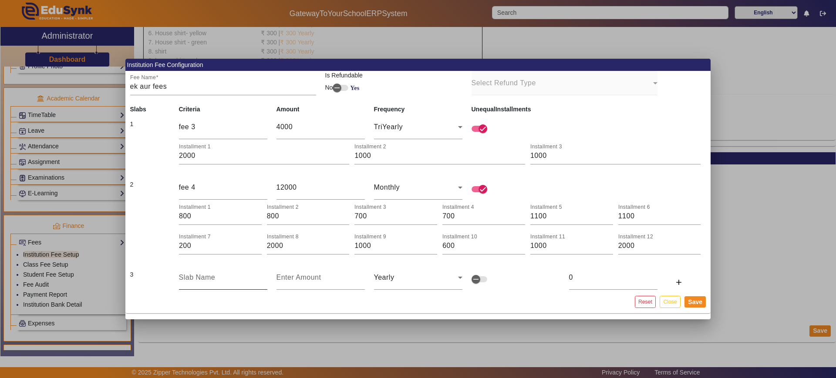
click at [197, 277] on input "text" at bounding box center [223, 278] width 88 height 10
type input "fee 5"
click at [304, 277] on input "number" at bounding box center [321, 278] width 88 height 10
type input "2"
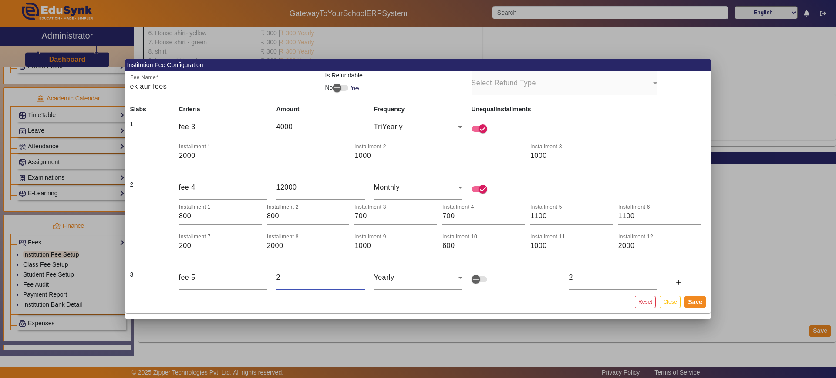
type input "20"
type input "200"
type input "2000"
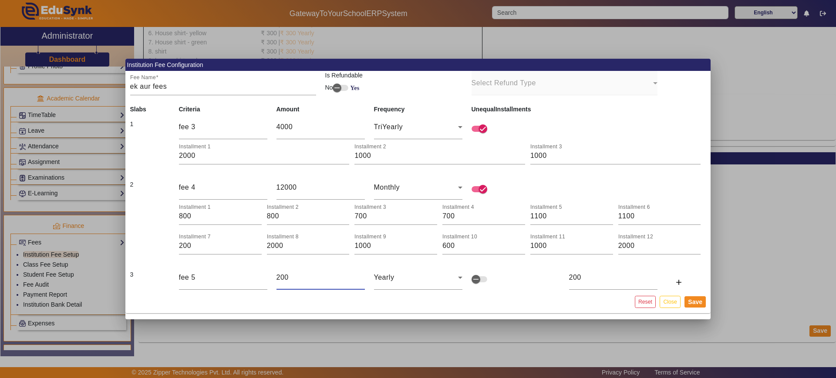
type input "2000"
click at [404, 276] on div "Yearly" at bounding box center [416, 278] width 84 height 10
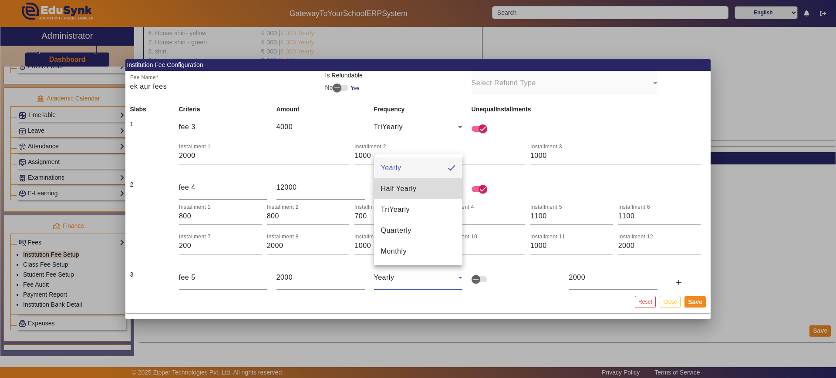
click at [402, 190] on span "Half Yearly" at bounding box center [399, 189] width 36 height 10
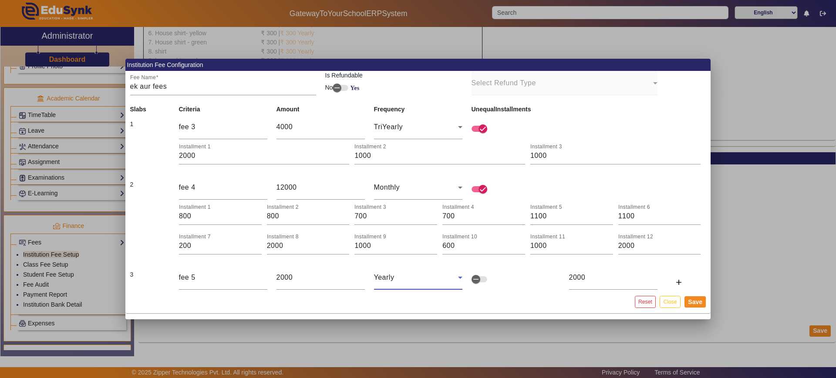
type input "1000"
click at [484, 279] on span "button" at bounding box center [475, 279] width 17 height 17
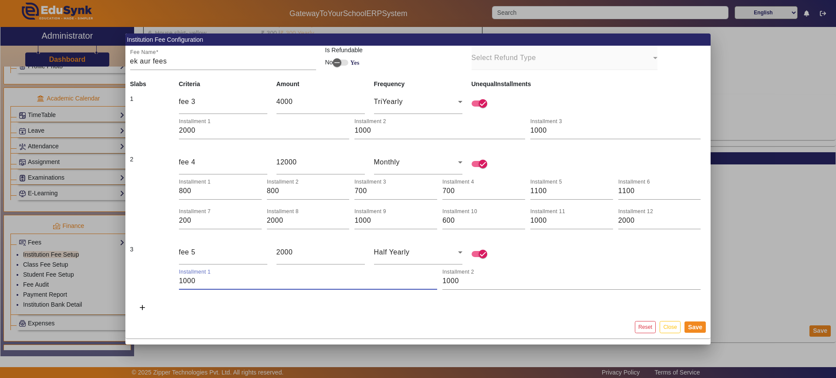
drag, startPoint x: 284, startPoint y: 283, endPoint x: 259, endPoint y: 282, distance: 24.8
click at [259, 282] on input "1000" at bounding box center [308, 281] width 258 height 10
drag, startPoint x: 202, startPoint y: 283, endPoint x: 150, endPoint y: 278, distance: 52.0
click at [150, 278] on td "Installment 1 1000 Installment 2 1000" at bounding box center [417, 277] width 585 height 25
type input "1600"
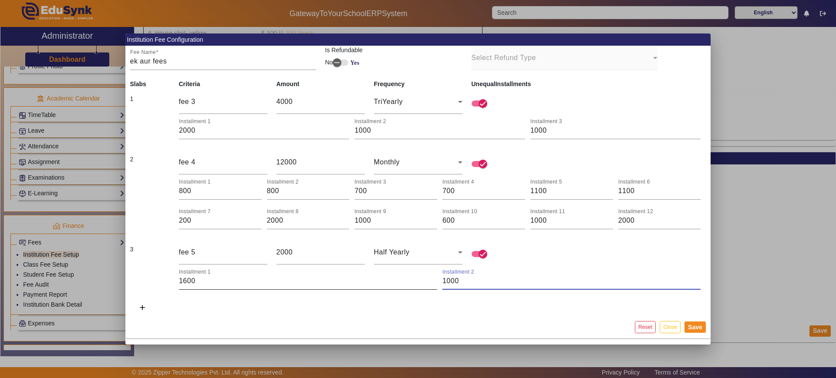
drag, startPoint x: 463, startPoint y: 280, endPoint x: 427, endPoint y: 282, distance: 35.8
click at [427, 282] on div "Installment 1 1600 Installment 2 1000" at bounding box center [442, 278] width 527 height 24
type input "400"
click at [704, 327] on button "Save" at bounding box center [695, 327] width 21 height 11
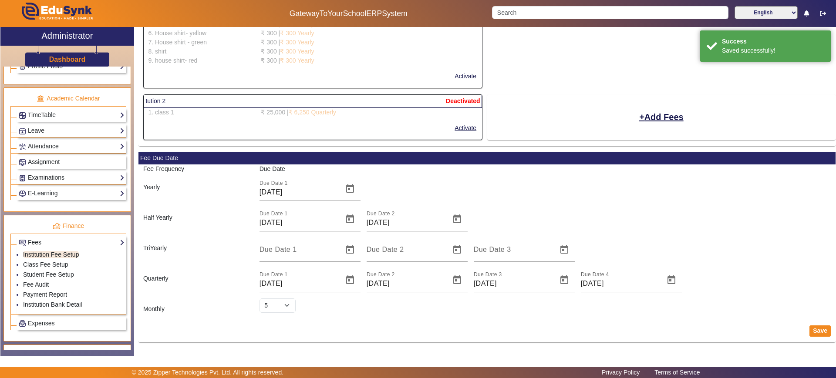
scroll to position [1613, 0]
select select "5"
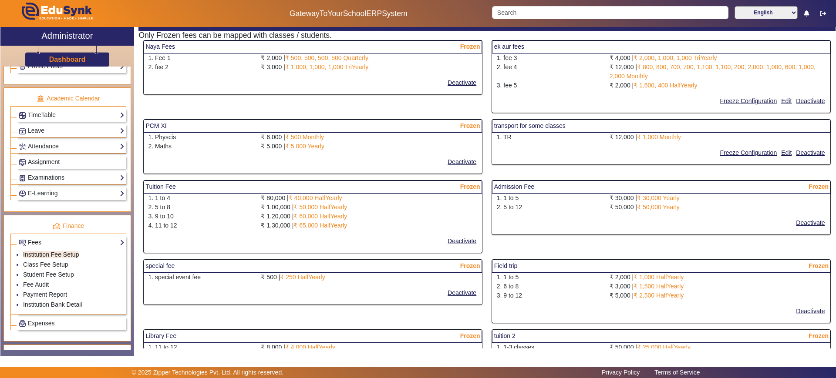
scroll to position [0, 0]
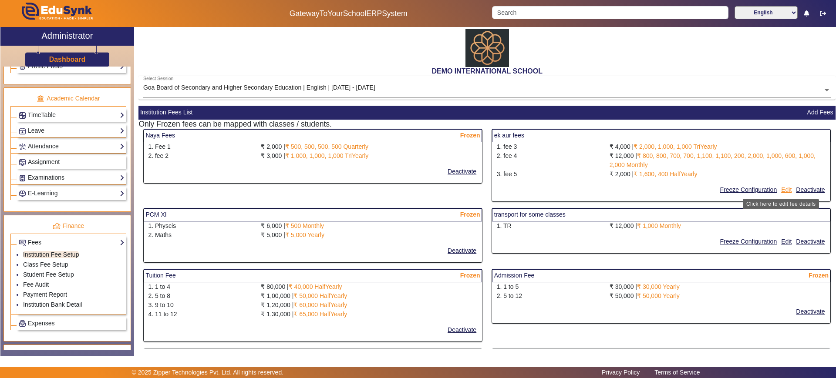
click at [781, 188] on button "Edit" at bounding box center [786, 190] width 12 height 11
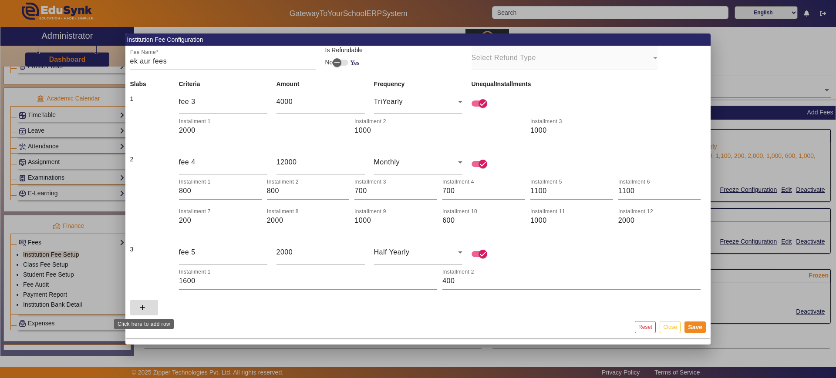
click at [148, 312] on span at bounding box center [144, 307] width 28 height 21
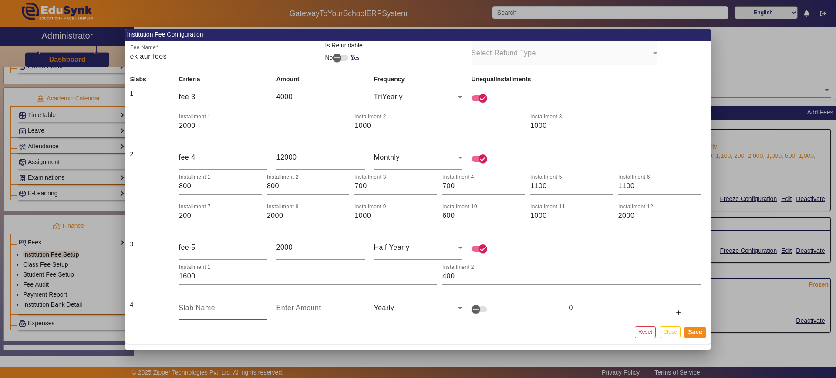
click at [197, 309] on input "text" at bounding box center [223, 308] width 88 height 10
type input "fee 6"
type input "5"
type input "50"
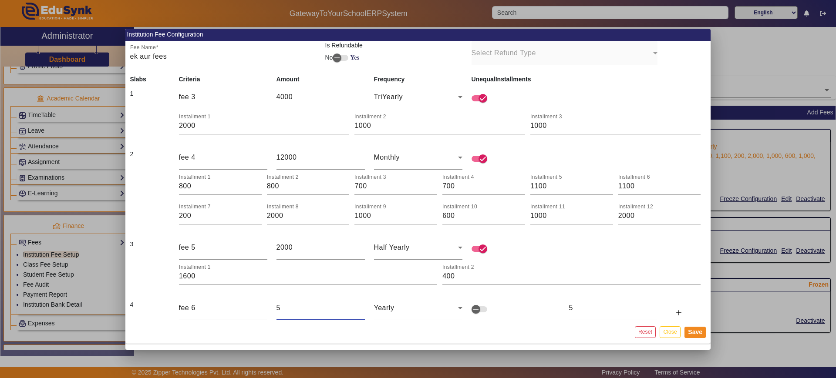
type input "50"
type input "500"
type input "5000"
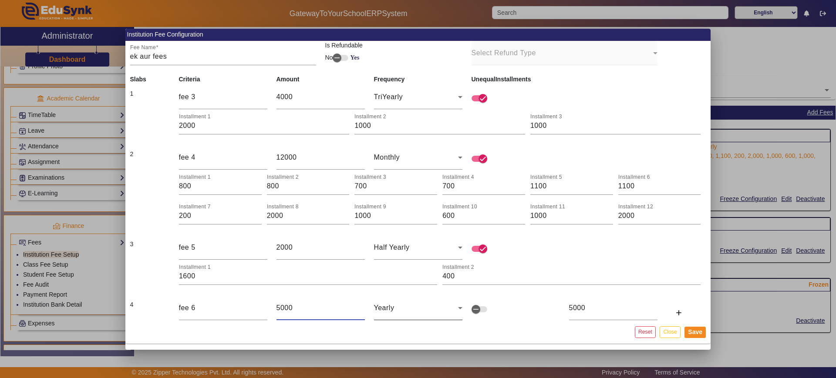
type input "5000"
click at [414, 306] on div "Yearly" at bounding box center [416, 308] width 84 height 10
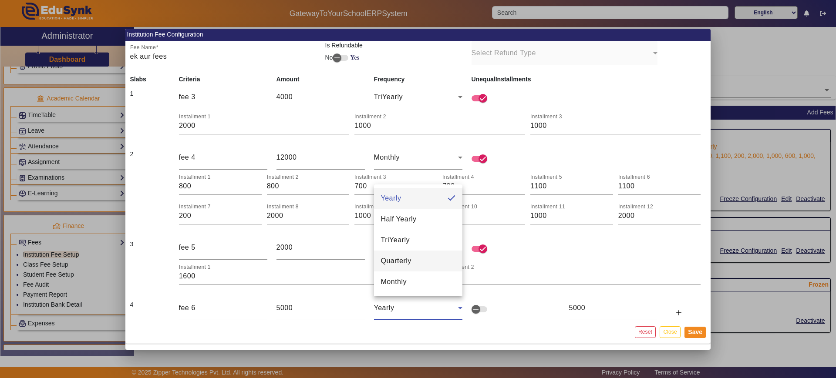
click at [398, 260] on span "Quarterly" at bounding box center [396, 261] width 30 height 10
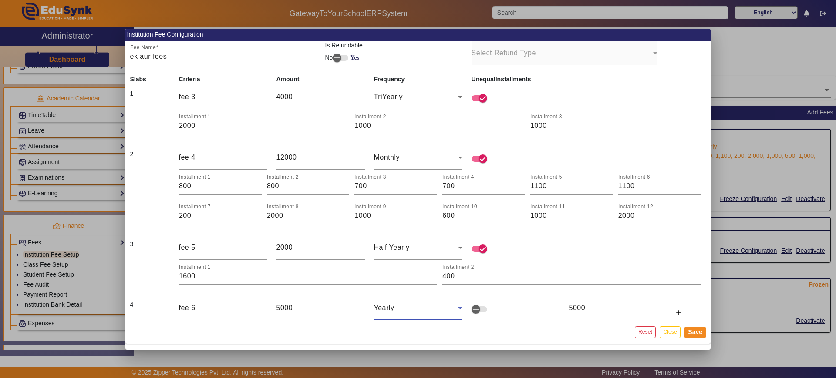
type input "1250"
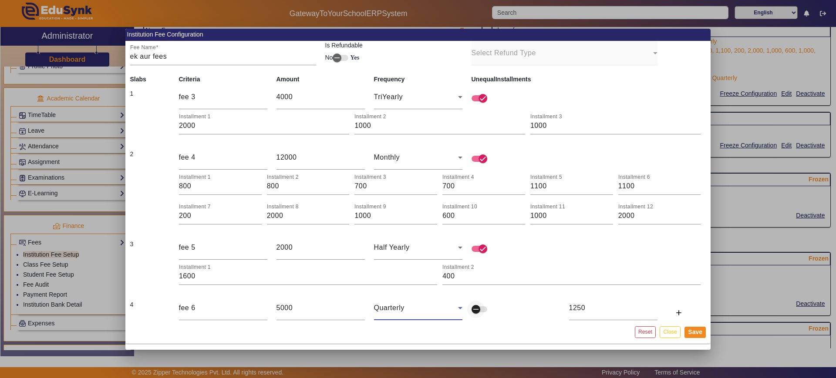
scroll to position [109, 0]
click at [487, 307] on div at bounding box center [480, 310] width 17 height 6
click at [484, 310] on span "button" at bounding box center [475, 309] width 17 height 17
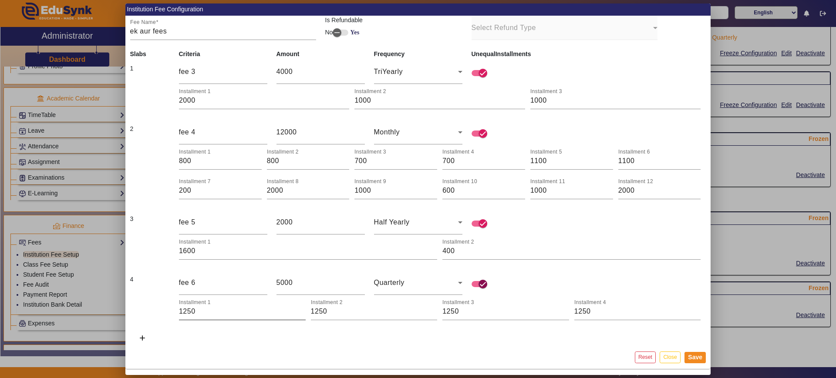
scroll to position [163, 0]
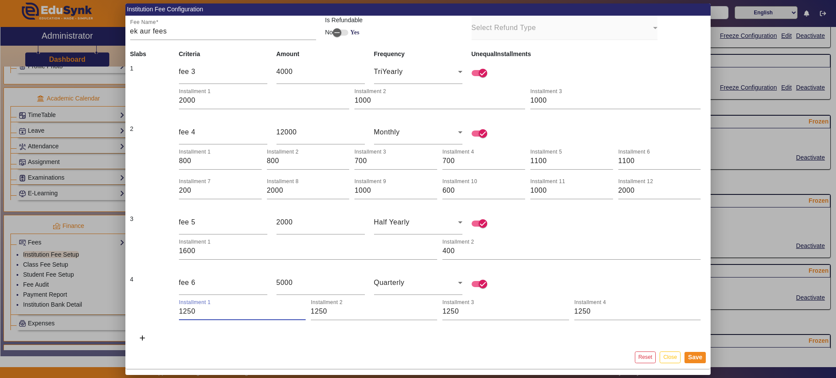
drag, startPoint x: 200, startPoint y: 309, endPoint x: 158, endPoint y: 309, distance: 42.2
click at [158, 309] on td "Installment 1 1250 Installment 2 1250 Installment 3 1250 Installment 4 1250" at bounding box center [417, 308] width 585 height 25
type input "1000"
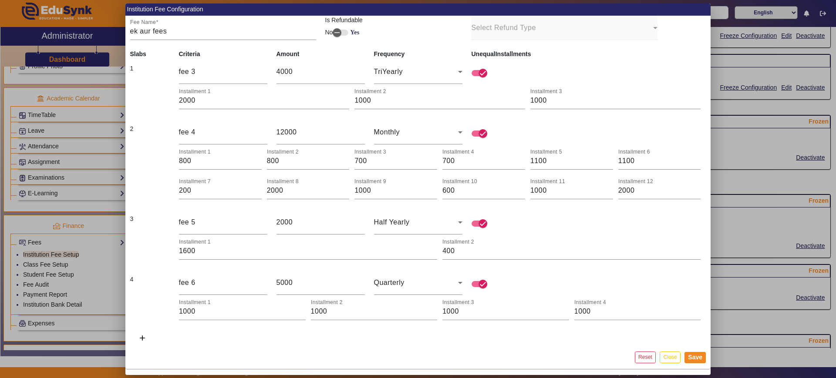
click at [287, 351] on mat-card-actions "Reset Close Save" at bounding box center [417, 358] width 585 height 23
click at [697, 355] on button "Save" at bounding box center [695, 357] width 21 height 11
drag, startPoint x: 591, startPoint y: 311, endPoint x: 558, endPoint y: 311, distance: 33.1
click at [558, 311] on div "Installment 1 1000 Installment 2 1000 Installment 3 1000 Installment 4 1000" at bounding box center [442, 308] width 527 height 24
type input "2500"
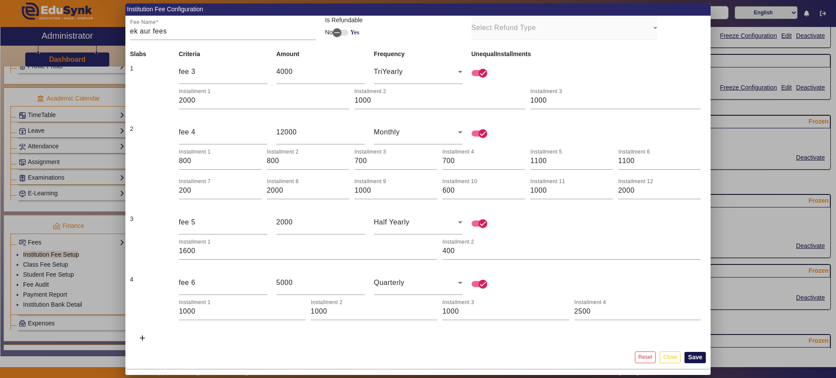
click at [691, 353] on button "Save" at bounding box center [695, 357] width 21 height 11
drag, startPoint x: 601, startPoint y: 315, endPoint x: 572, endPoint y: 314, distance: 29.2
click at [572, 314] on div "Installment 1 1000 Installment 2 1000 Installment 3 1000 Installment 4 2500" at bounding box center [442, 308] width 527 height 24
click at [477, 285] on span "button" at bounding box center [482, 284] width 17 height 17
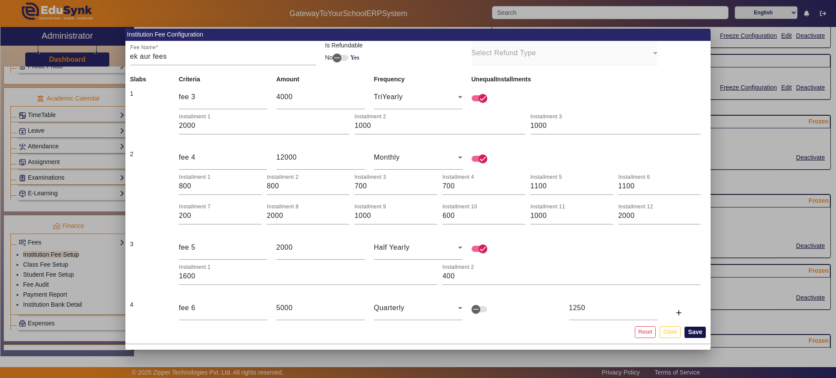
click at [695, 335] on button "Save" at bounding box center [695, 332] width 21 height 11
drag, startPoint x: 586, startPoint y: 307, endPoint x: 556, endPoint y: 307, distance: 30.0
click at [556, 307] on tr "4 fee 6 5000 Quarterly 1250 add" at bounding box center [417, 309] width 585 height 26
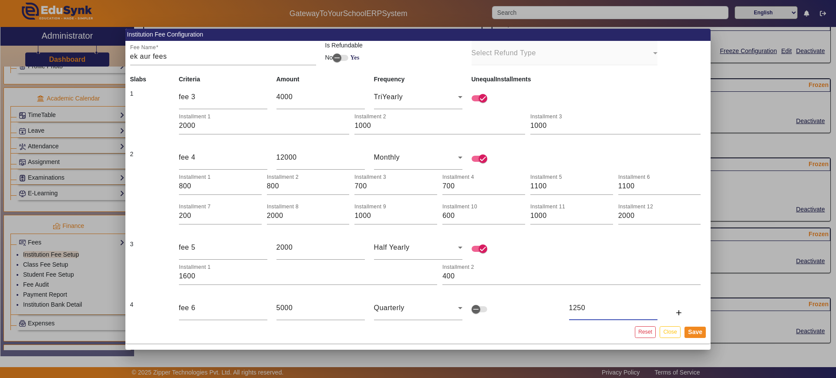
scroll to position [218, 0]
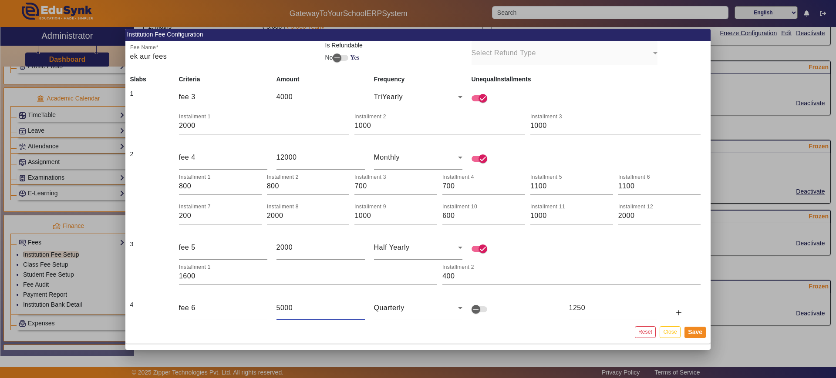
click at [307, 306] on input "5000" at bounding box center [321, 308] width 88 height 10
drag, startPoint x: 303, startPoint y: 307, endPoint x: 262, endPoint y: 304, distance: 41.5
click at [262, 304] on tr "4 fee 6 5000 Quarterly 1250 add" at bounding box center [417, 309] width 585 height 26
type input "6"
type input "2"
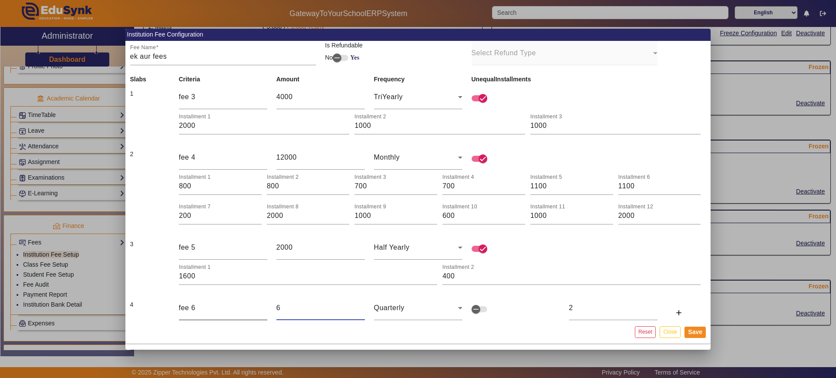
type input "60"
type input "15"
type input "600"
type input "150"
type input "6000"
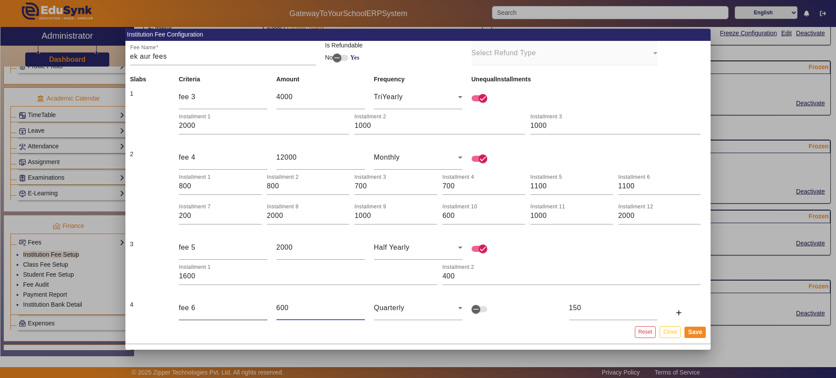
type input "1500"
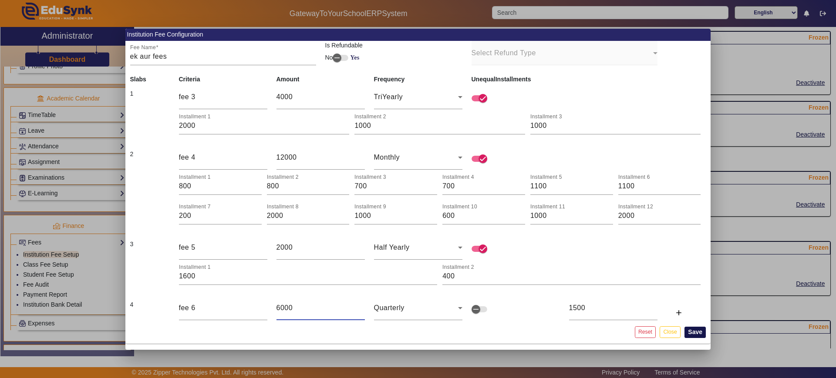
type input "6000"
click at [703, 333] on button "Save" at bounding box center [695, 332] width 21 height 11
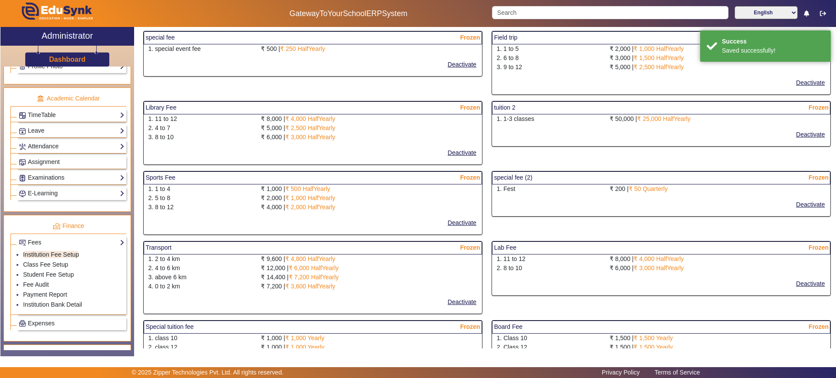
scroll to position [11, 0]
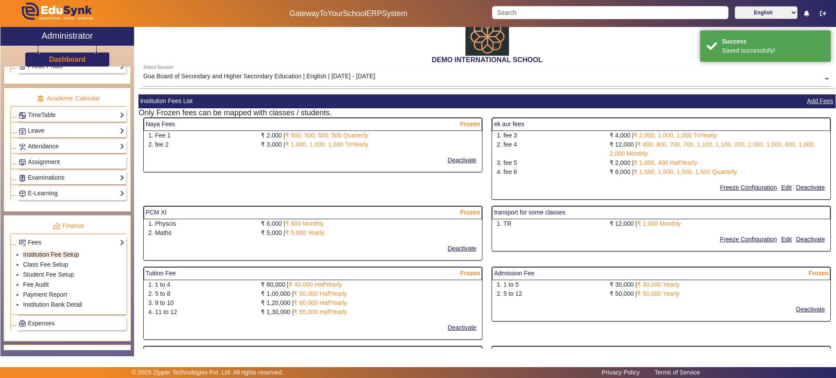
select select "5"
click at [745, 186] on button "Freeze Configuration" at bounding box center [748, 187] width 59 height 11
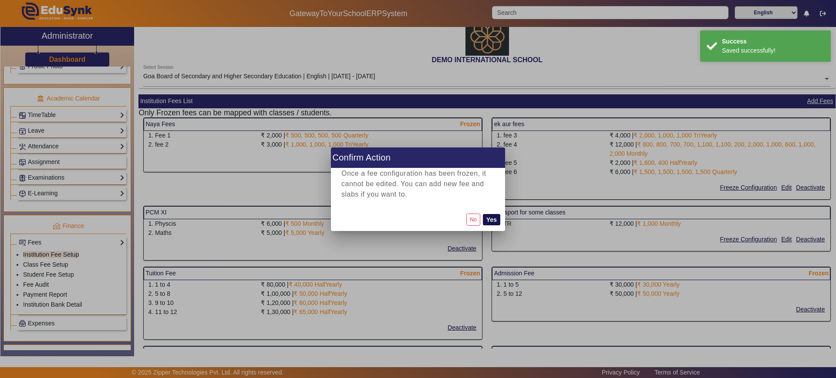
click at [495, 223] on button "Yes" at bounding box center [491, 219] width 17 height 11
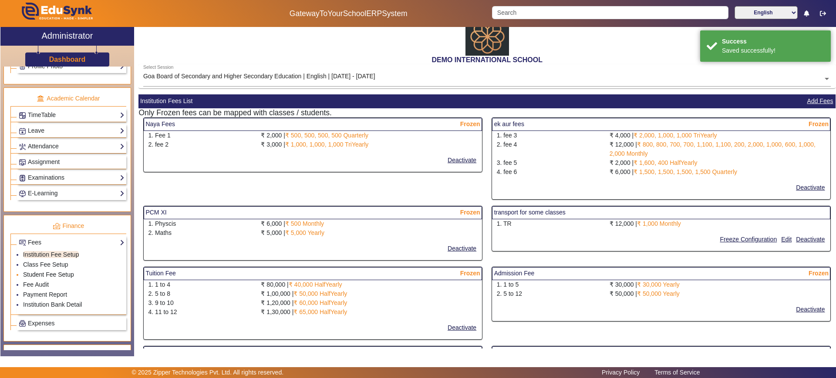
click at [48, 275] on link "Student Fee Setup" at bounding box center [48, 274] width 51 height 7
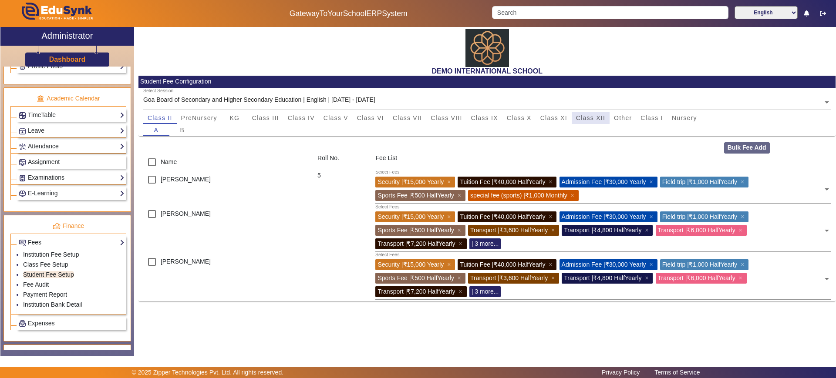
click at [602, 117] on span "Class XII" at bounding box center [590, 118] width 29 height 6
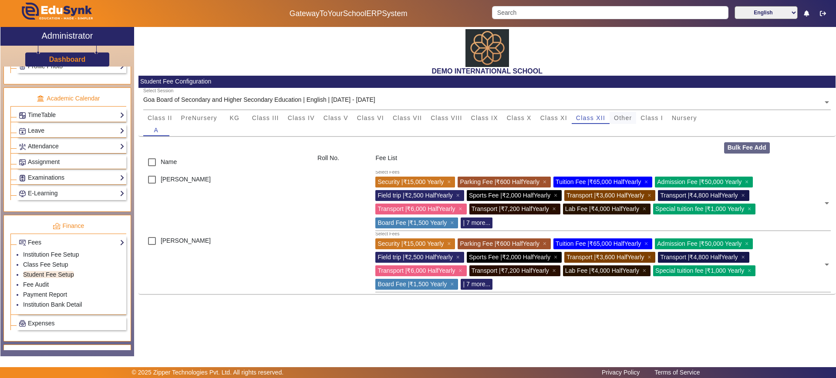
click at [619, 116] on span "Other" at bounding box center [623, 118] width 18 height 6
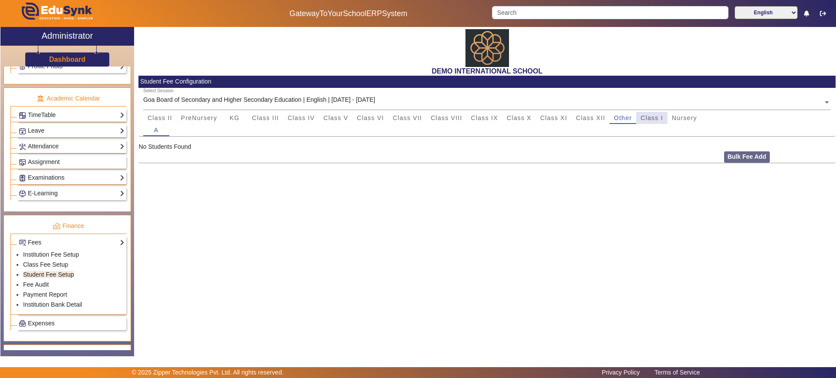
click at [649, 113] on span "Class I" at bounding box center [652, 118] width 23 height 12
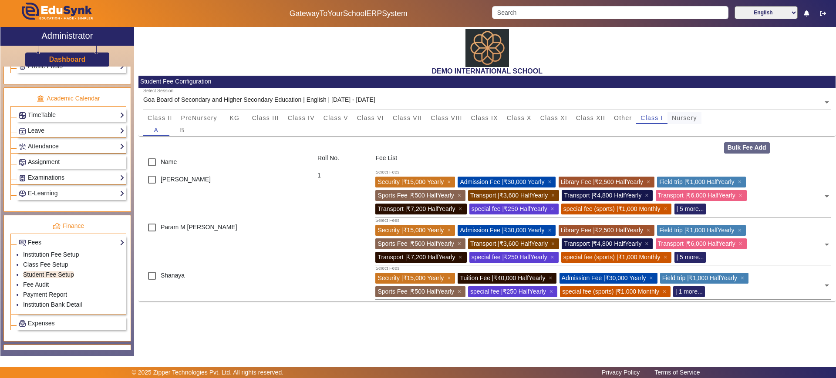
click at [683, 112] on span "Nursery" at bounding box center [684, 118] width 25 height 12
